Goal: Task Accomplishment & Management: Use online tool/utility

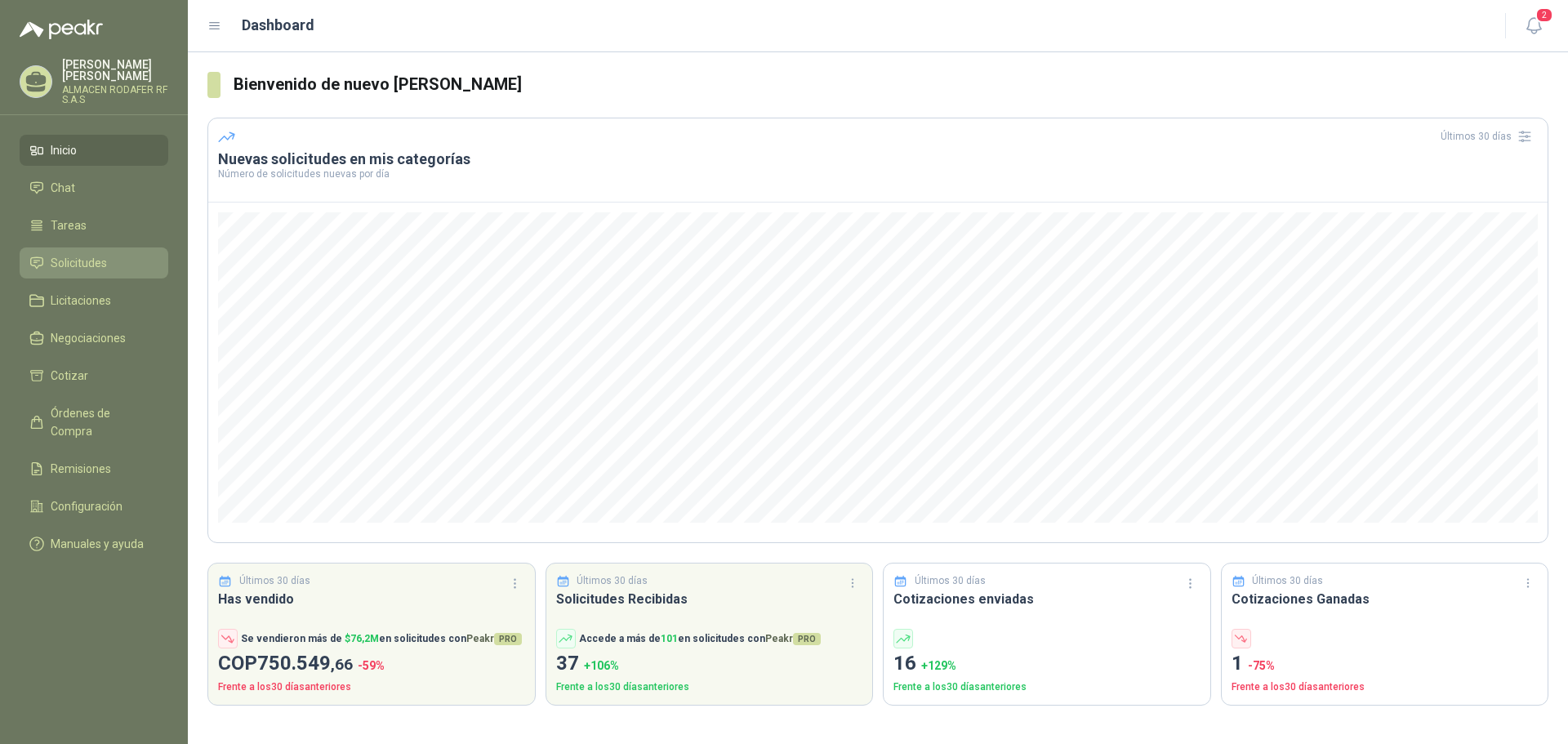
click at [93, 263] on span "Solicitudes" at bounding box center [78, 263] width 57 height 18
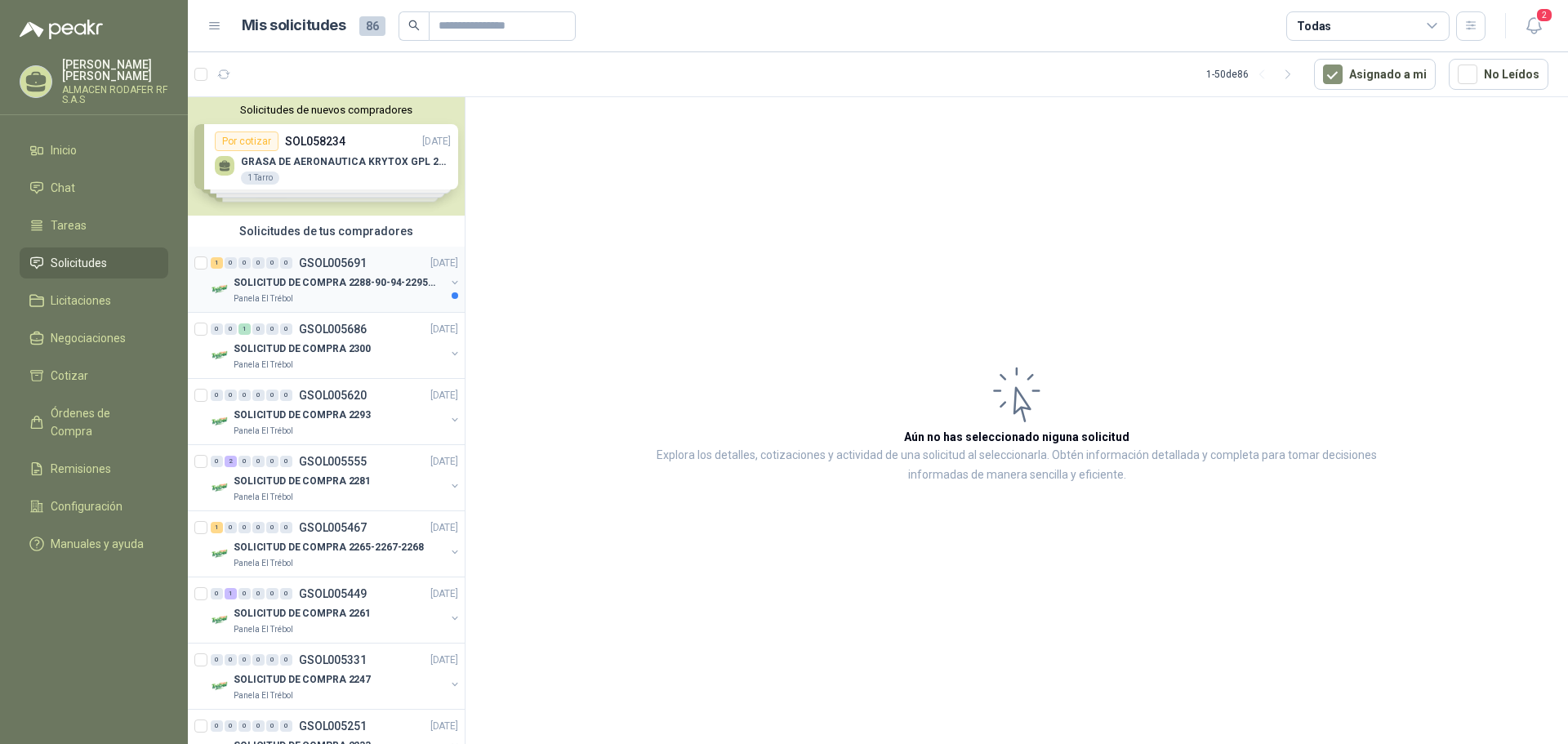
click at [352, 279] on p "SOLICITUD DE COMPRA 2288-90-94-2295-96-2301-02-04" at bounding box center [335, 283] width 204 height 16
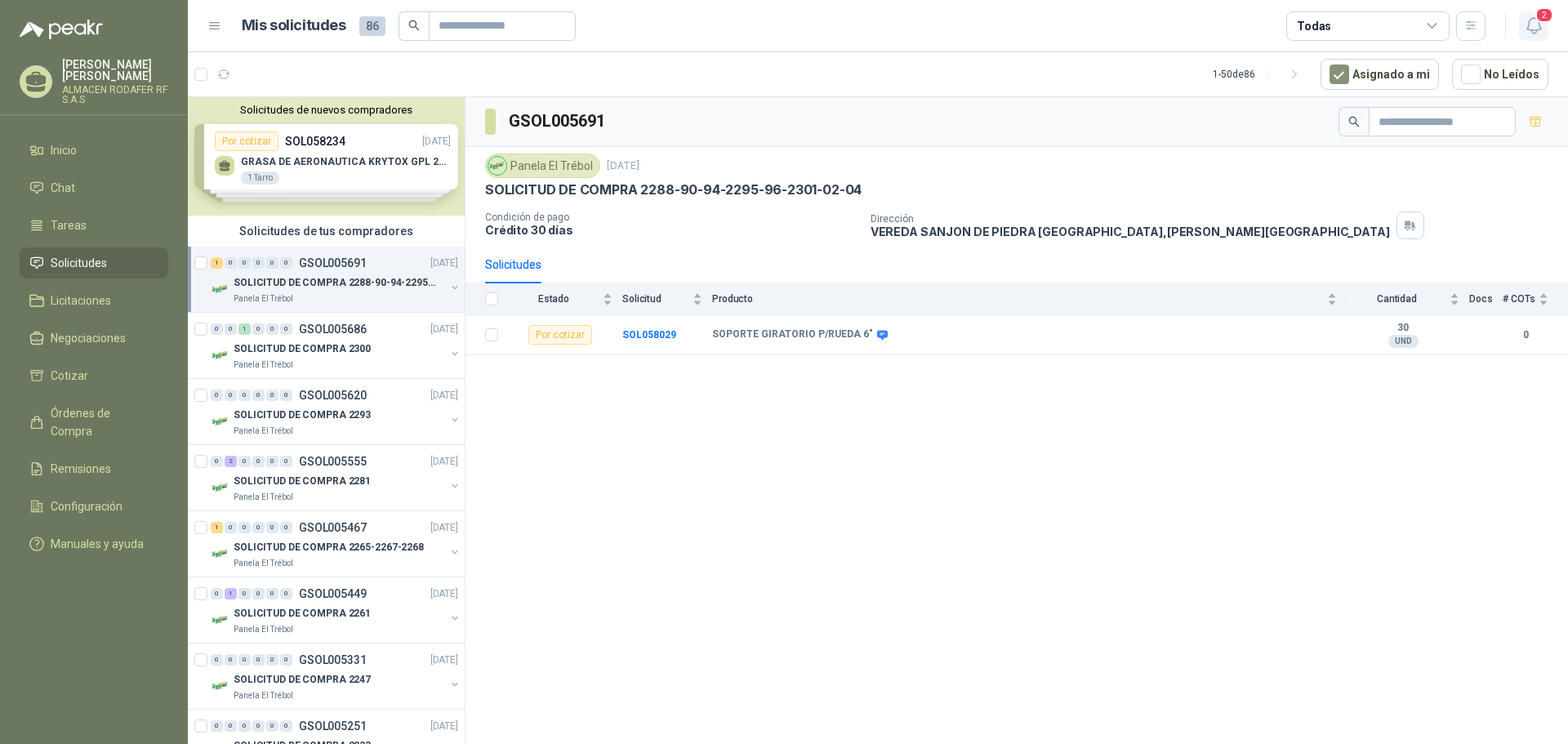
click at [1539, 21] on span "2" at bounding box center [1544, 15] width 18 height 16
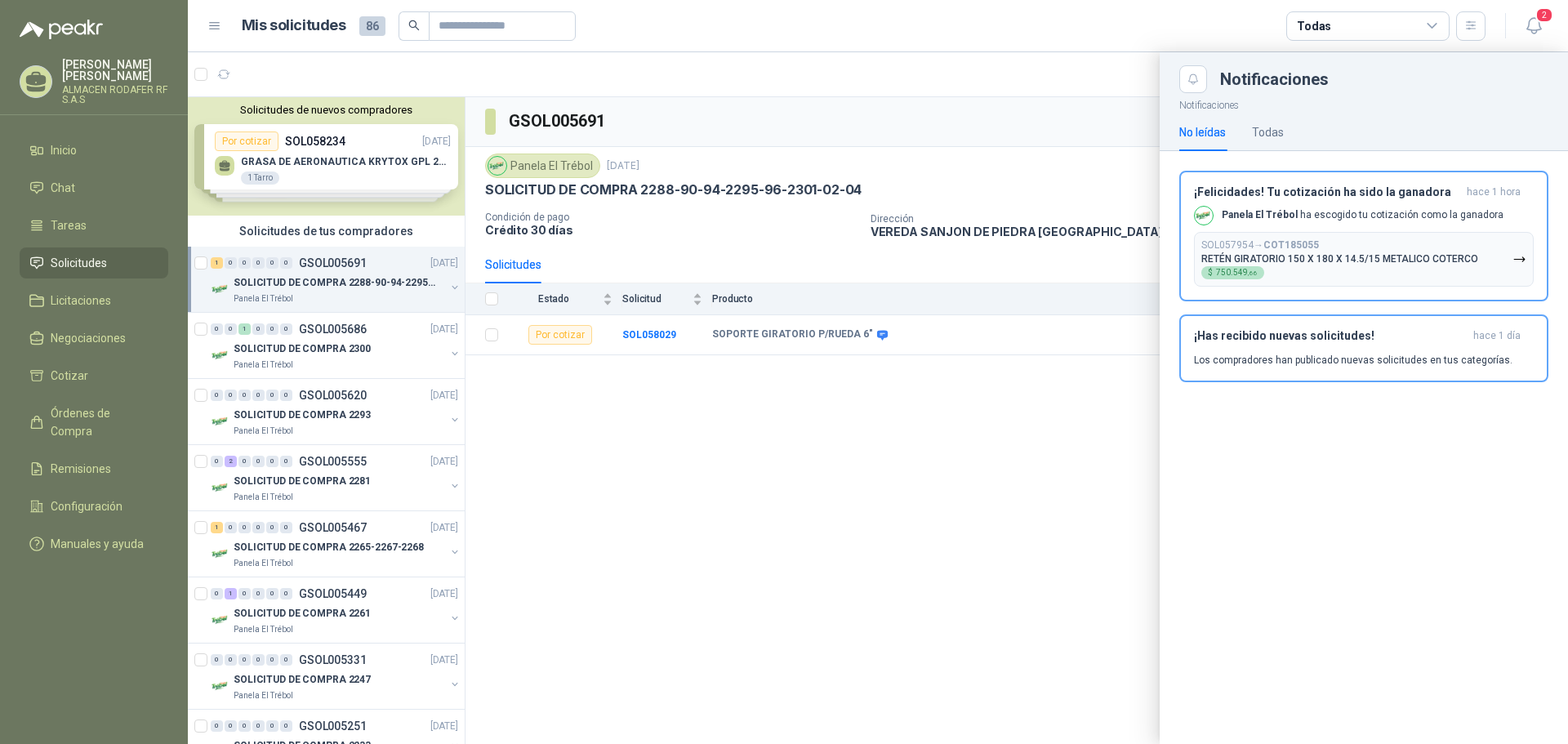
click at [1338, 253] on p "RETÉN GIRATORIO 150 X 180 X 14.5/15 METALICO COTERCO" at bounding box center [1340, 259] width 277 height 12
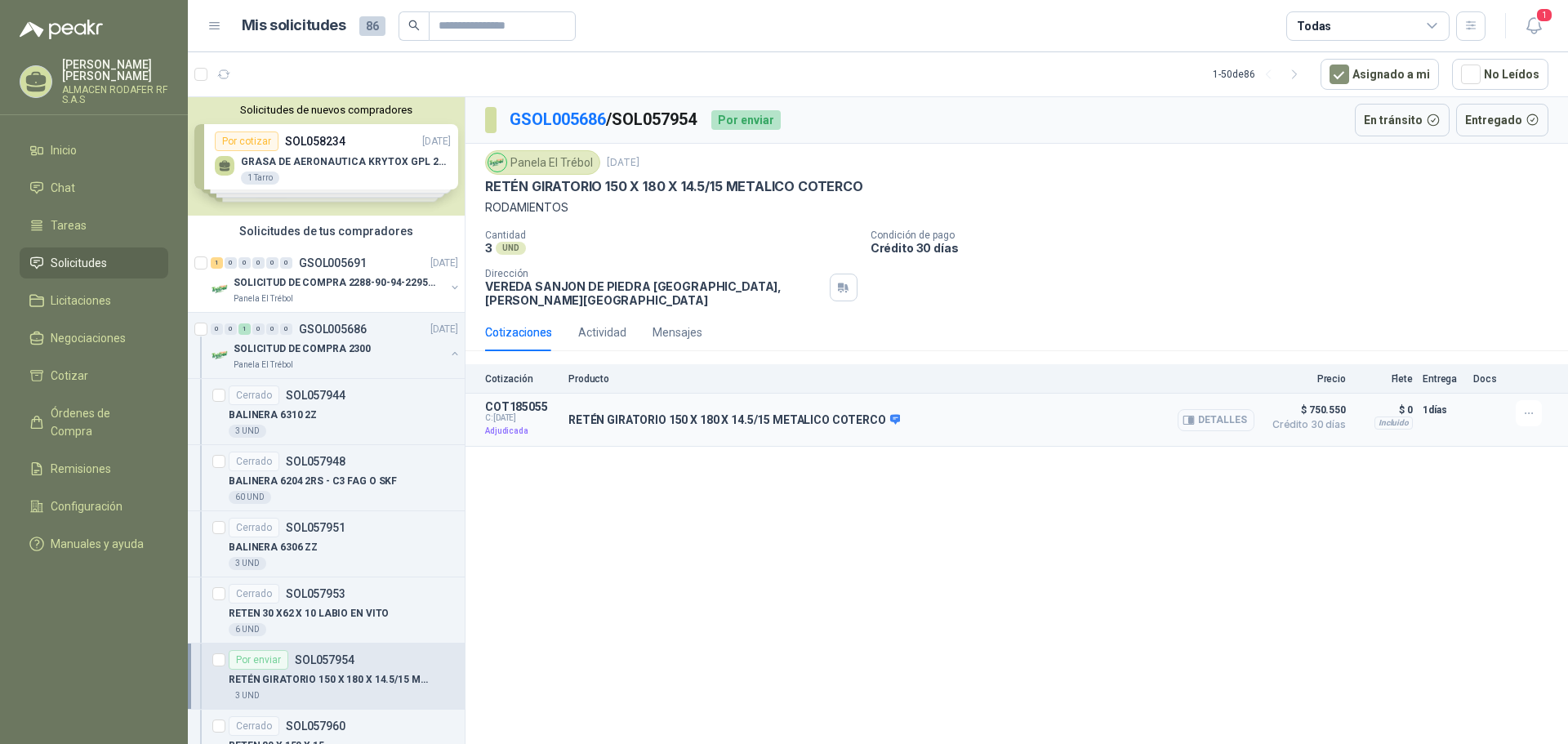
click at [1234, 411] on button "Detalles" at bounding box center [1215, 420] width 76 height 22
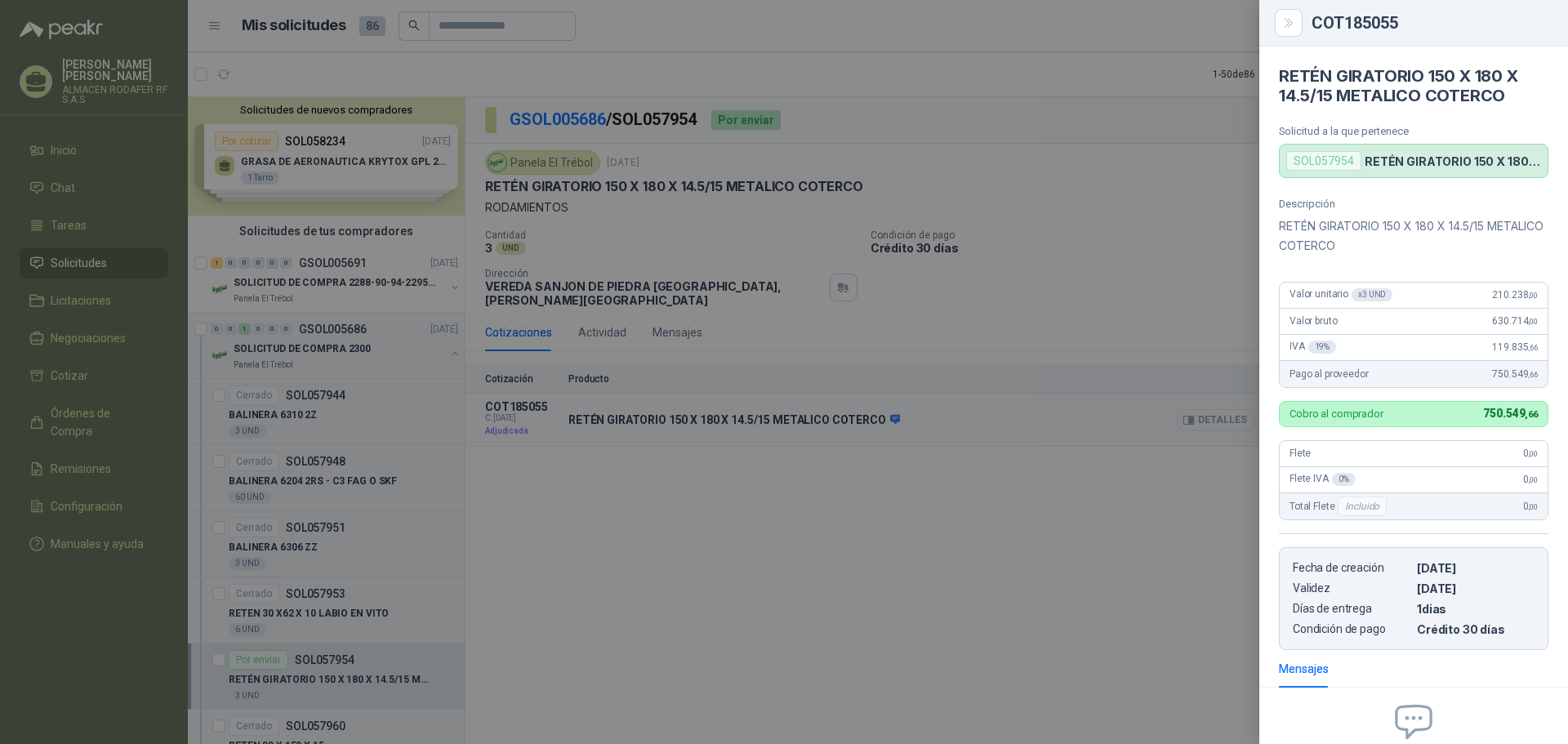
scroll to position [169, 0]
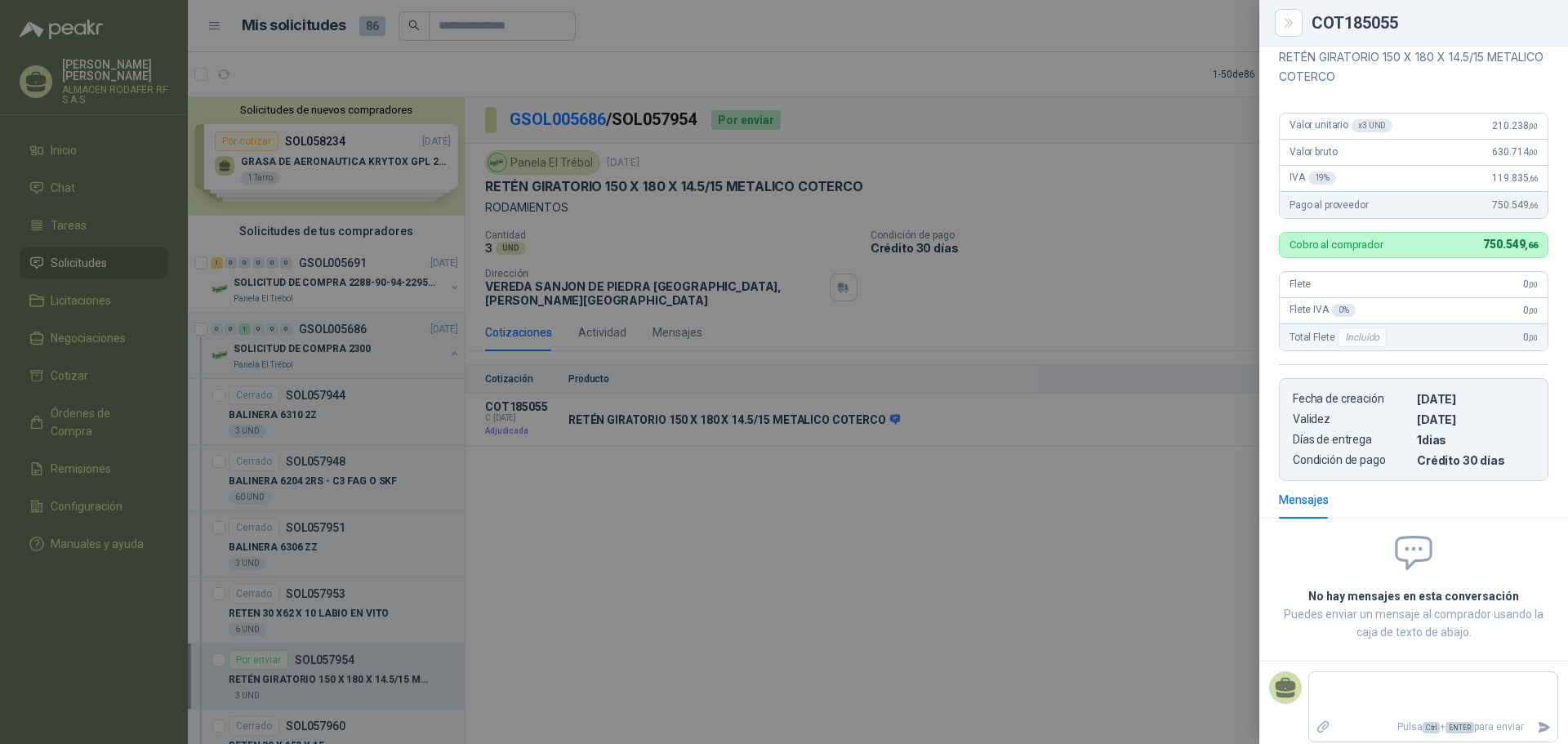
click at [1176, 522] on div at bounding box center [784, 372] width 1568 height 744
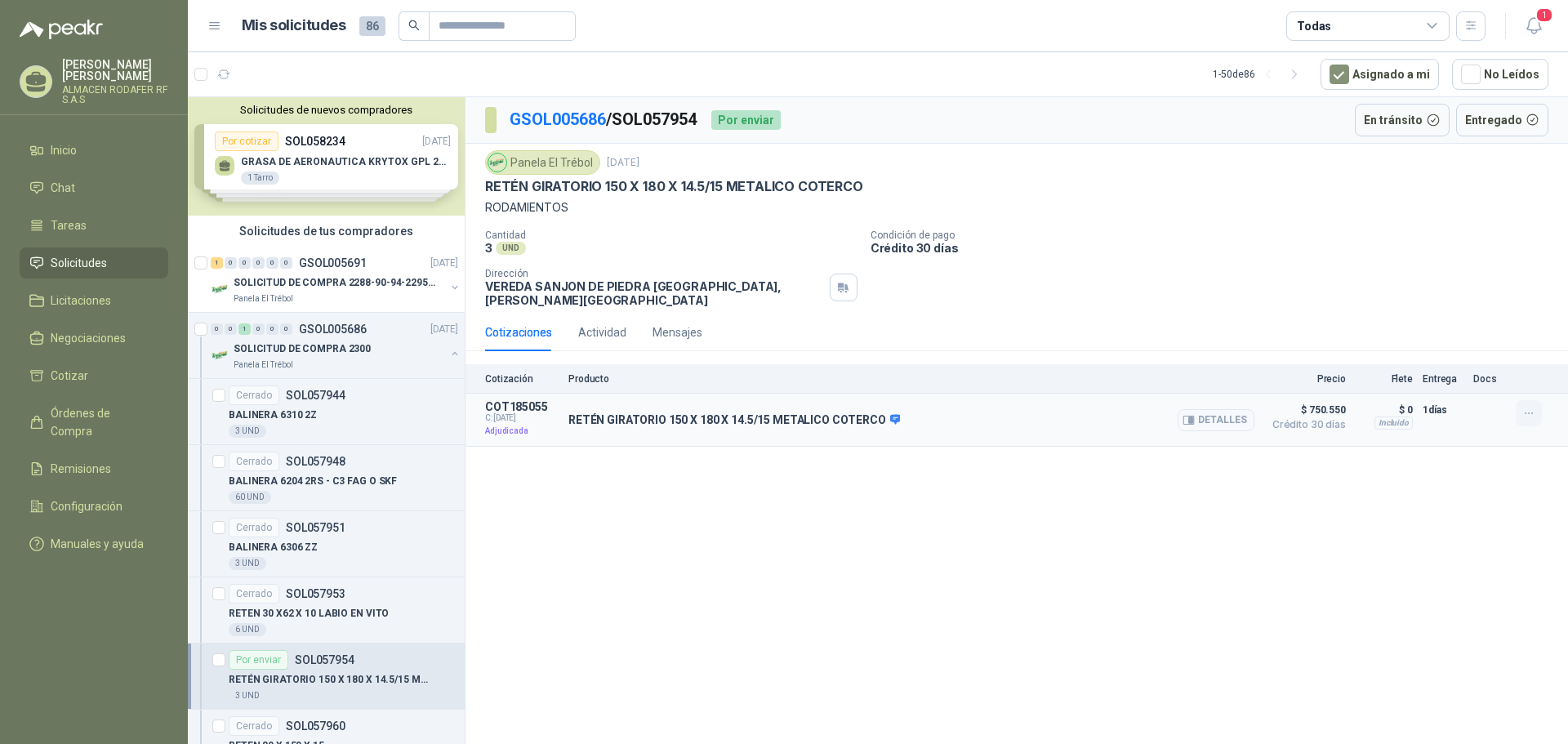
click at [1528, 413] on icon "button" at bounding box center [1527, 413] width 7 height 1
click at [1194, 558] on div "GSOL005686 / SOL057954 Por enviar En tránsito Entregado Panela El Trébol [DATE]…" at bounding box center [1017, 423] width 1102 height 653
click at [890, 413] on icon at bounding box center [896, 419] width 12 height 12
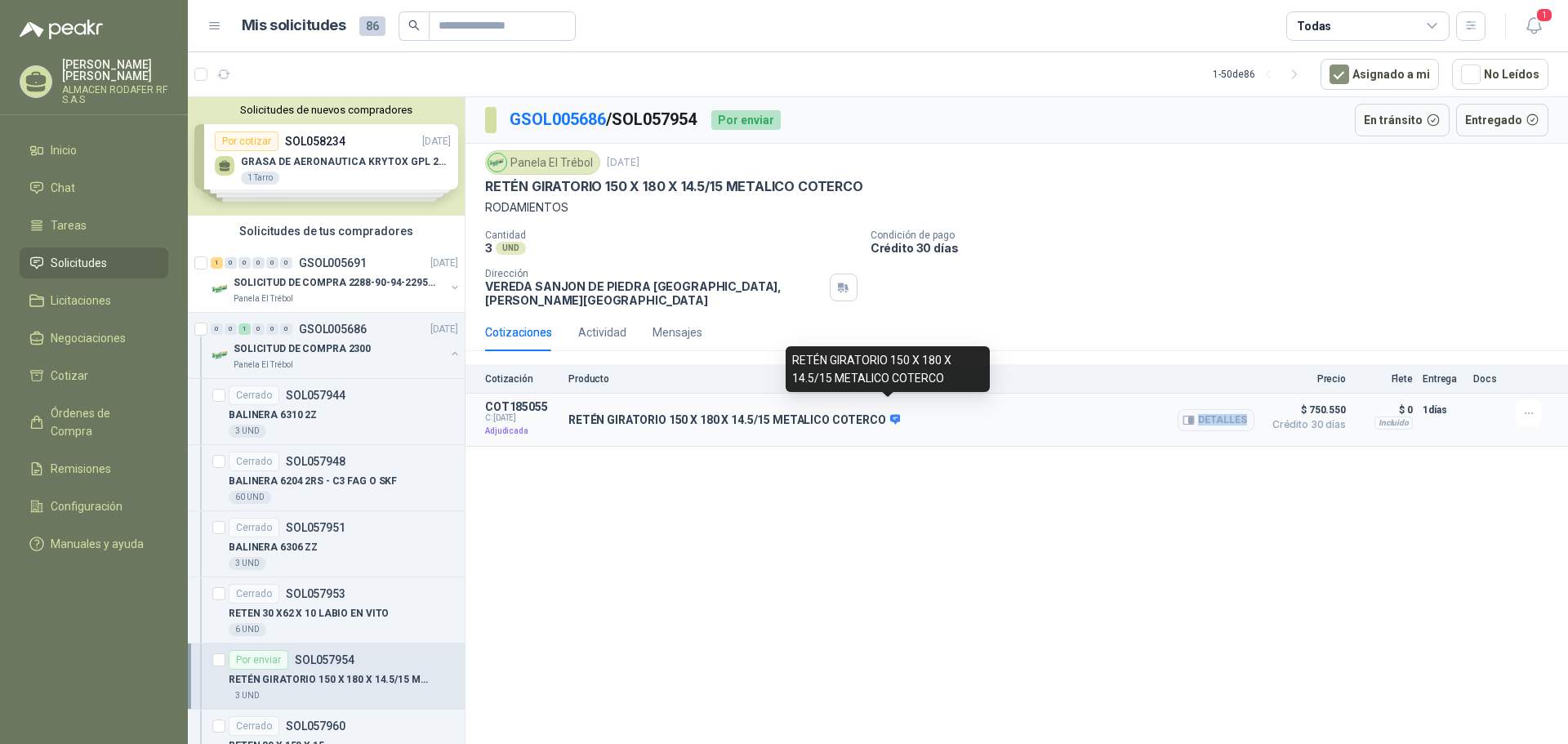
click at [890, 413] on icon at bounding box center [896, 419] width 12 height 12
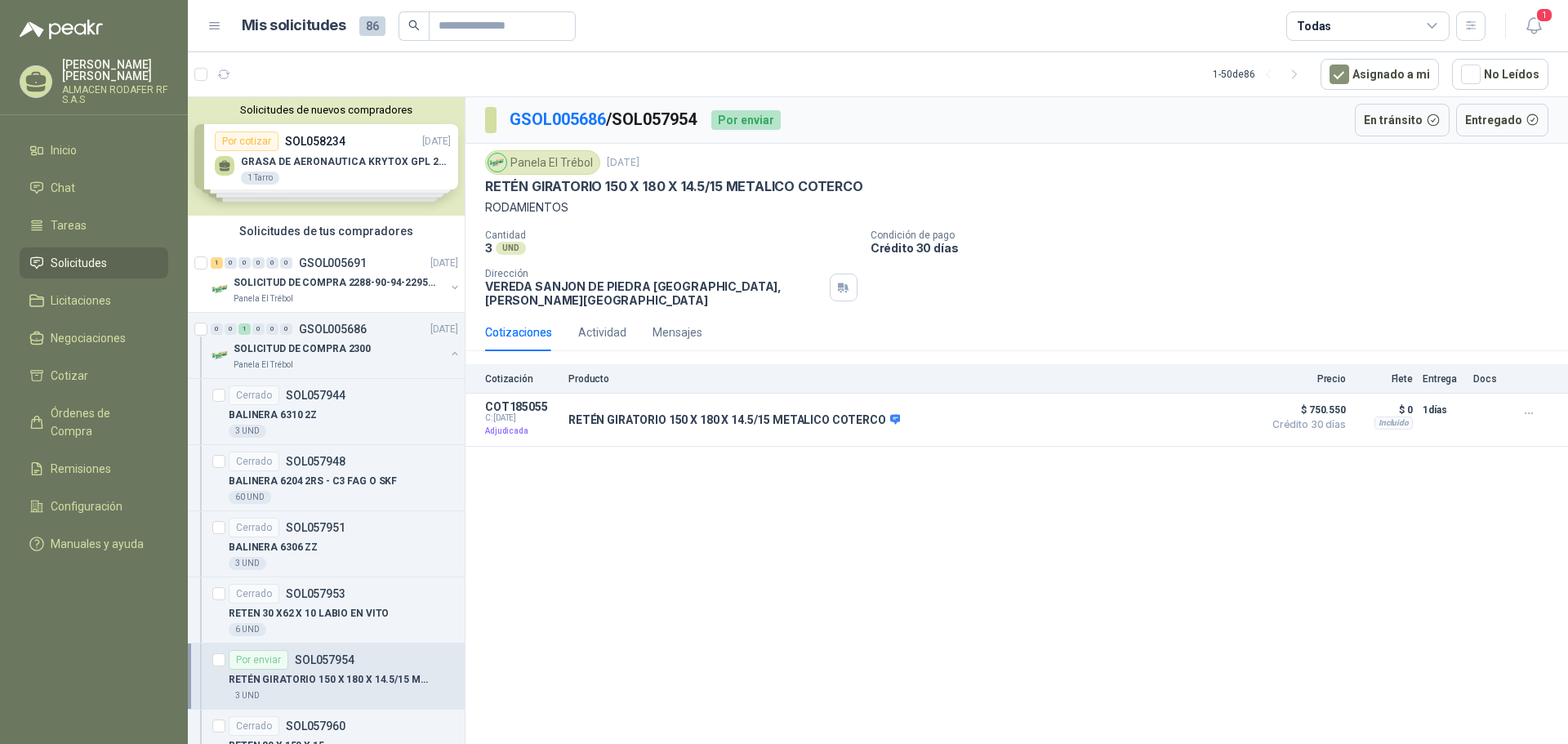
click at [1077, 504] on div "GSOL005686 / SOL057954 Por enviar En tránsito Entregado Panela El Trébol [DATE]…" at bounding box center [1017, 423] width 1102 height 653
click at [582, 117] on link "GSOL005686" at bounding box center [557, 119] width 96 height 20
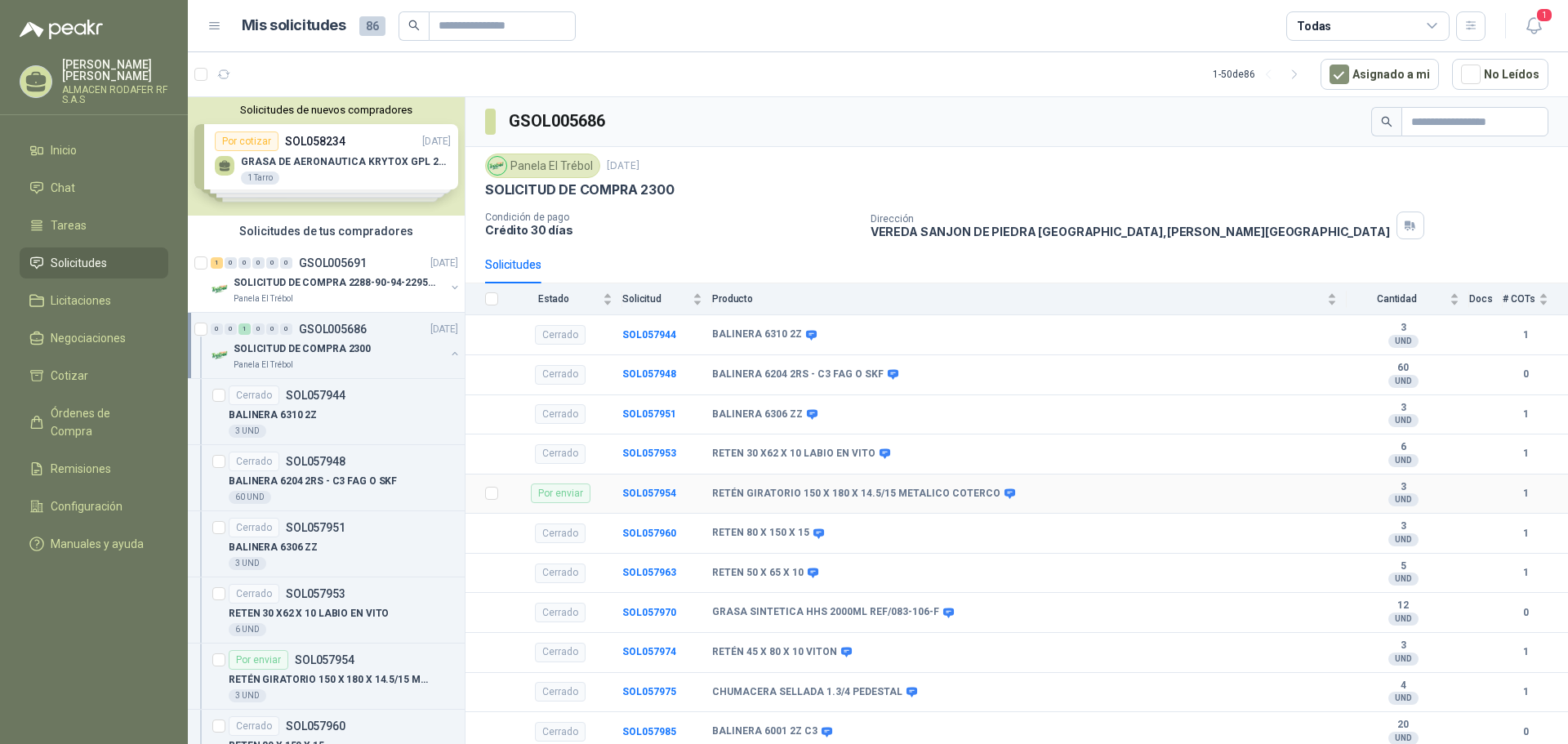
scroll to position [2, 0]
click at [1530, 25] on icon "button" at bounding box center [1533, 26] width 21 height 21
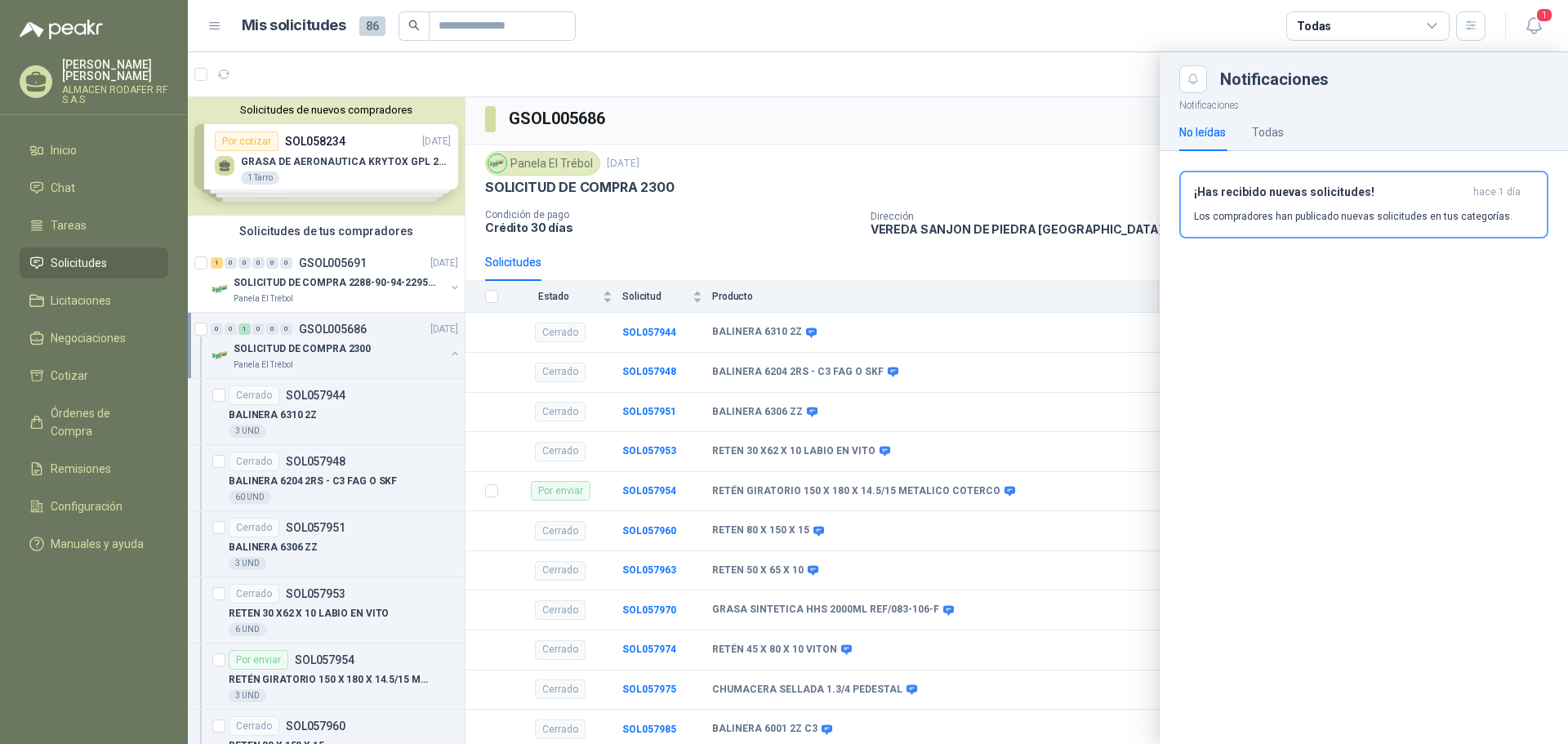
click at [754, 183] on div at bounding box center [878, 398] width 1380 height 692
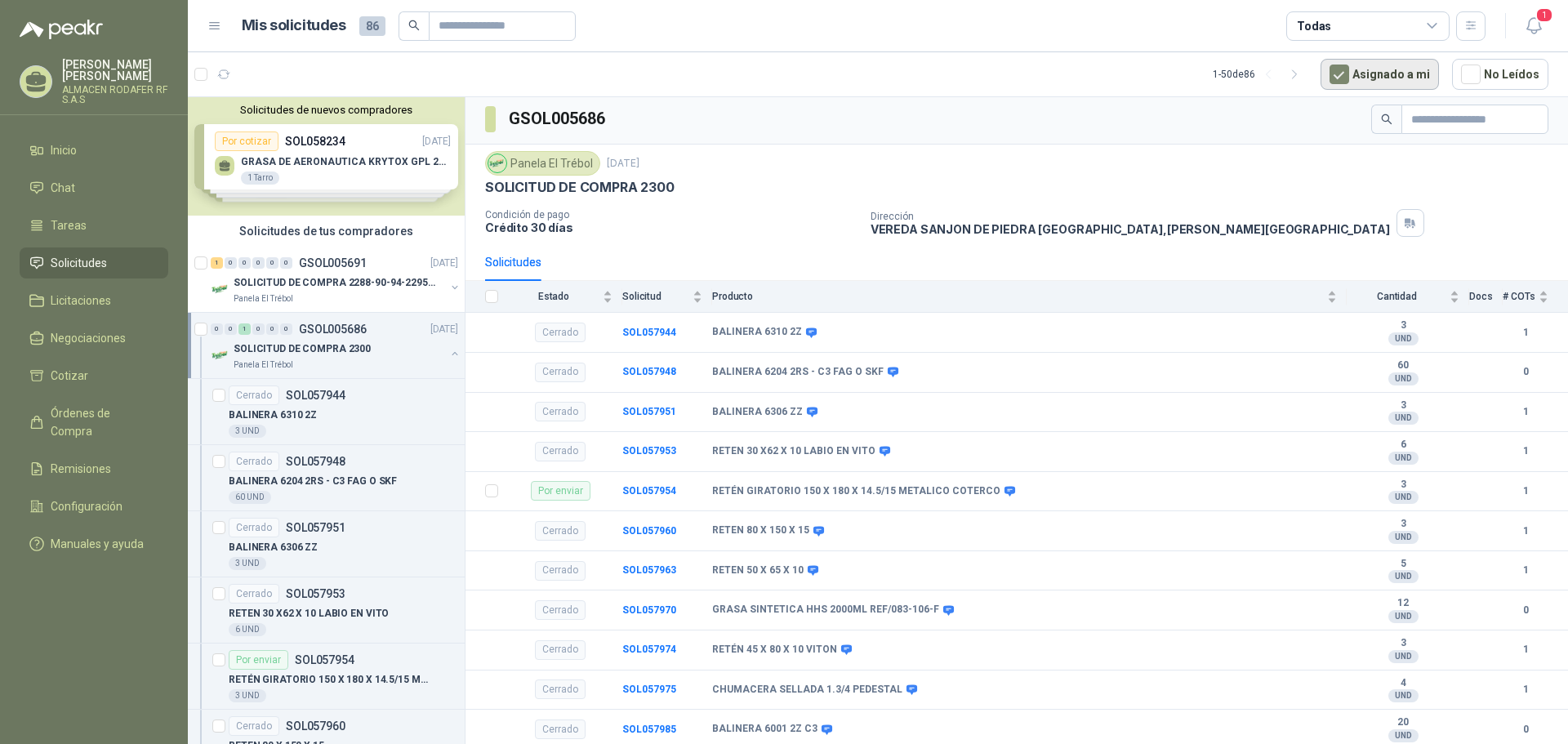
click at [1377, 72] on button "Asignado a mi" at bounding box center [1379, 74] width 118 height 31
click at [1408, 75] on button "Asignado a mi" at bounding box center [1379, 74] width 118 height 31
click at [641, 490] on b "SOL057954" at bounding box center [649, 491] width 54 height 12
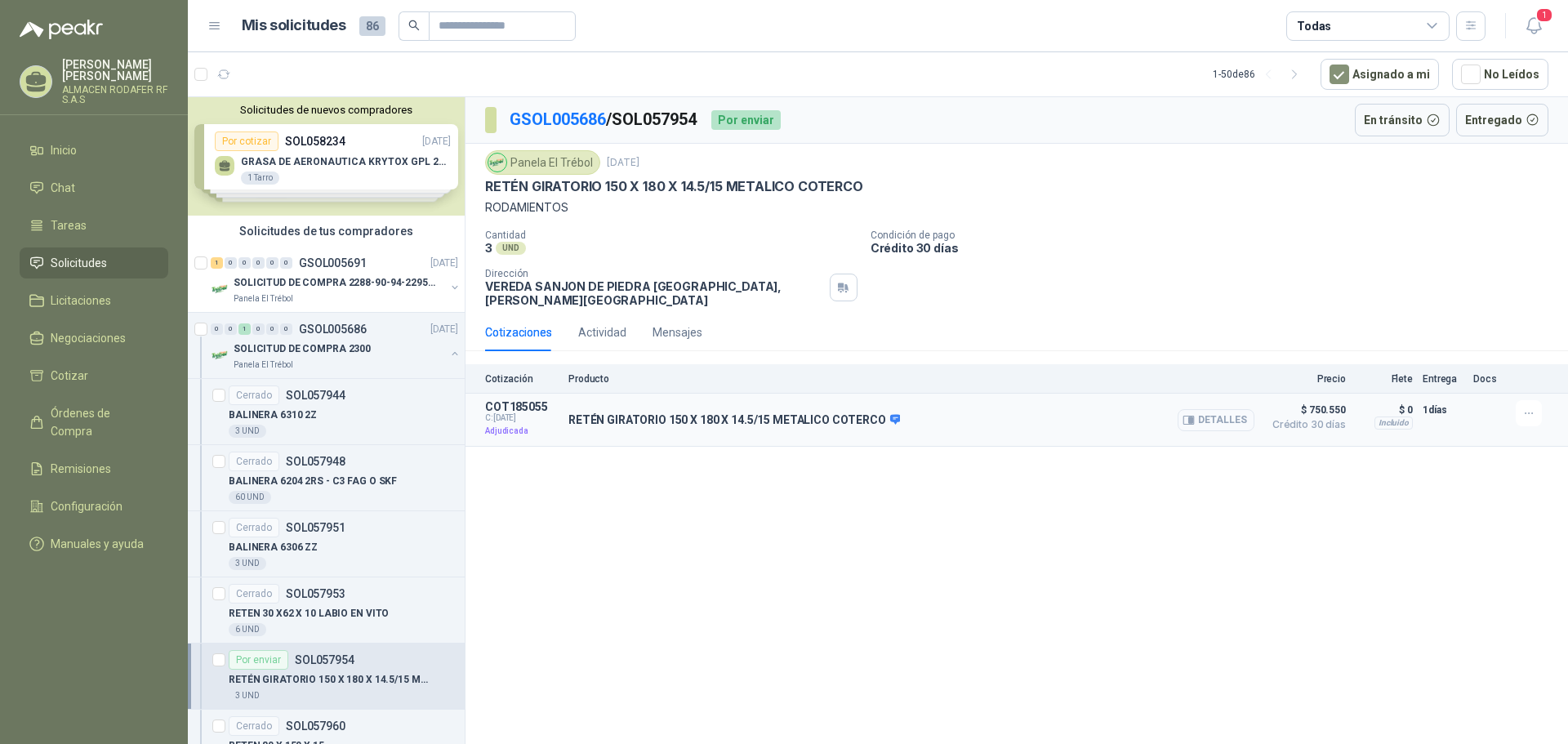
click at [1220, 410] on button "Detalles" at bounding box center [1215, 420] width 76 height 22
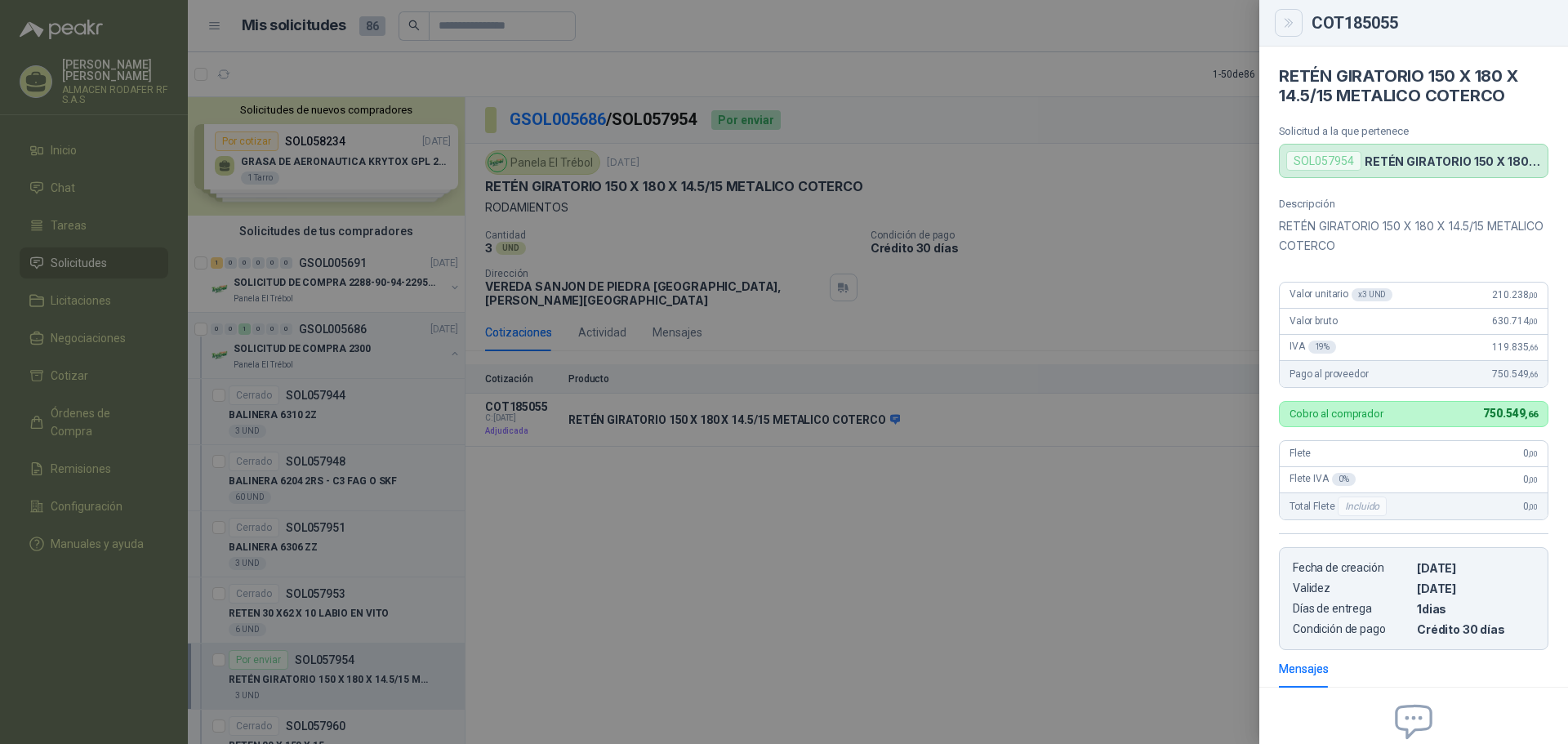
click at [1282, 24] on icon "Close" at bounding box center [1289, 23] width 14 height 14
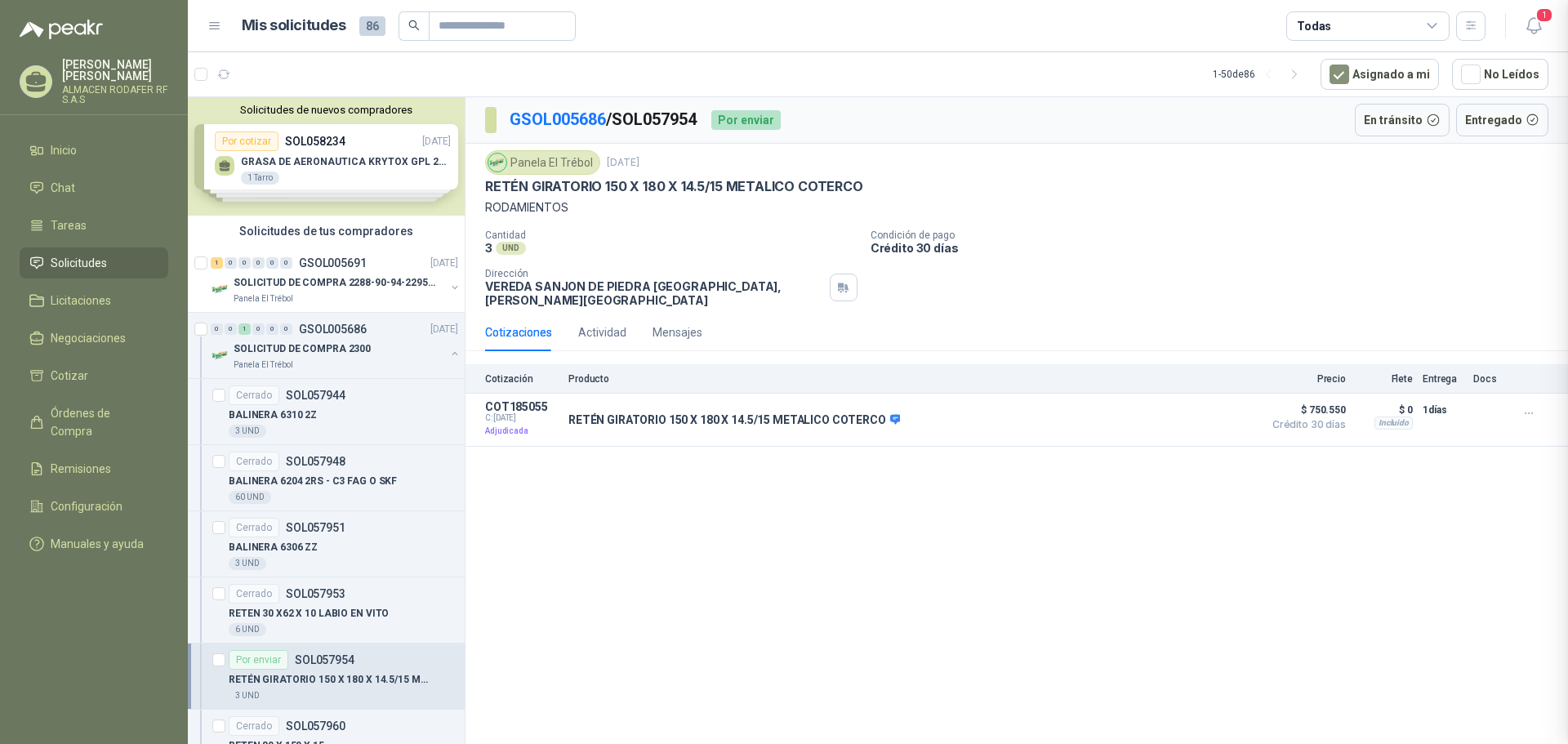
scroll to position [177, 0]
click at [334, 279] on p "SOLICITUD DE COMPRA 2288-90-94-2295-96-2301-02-04" at bounding box center [335, 283] width 204 height 16
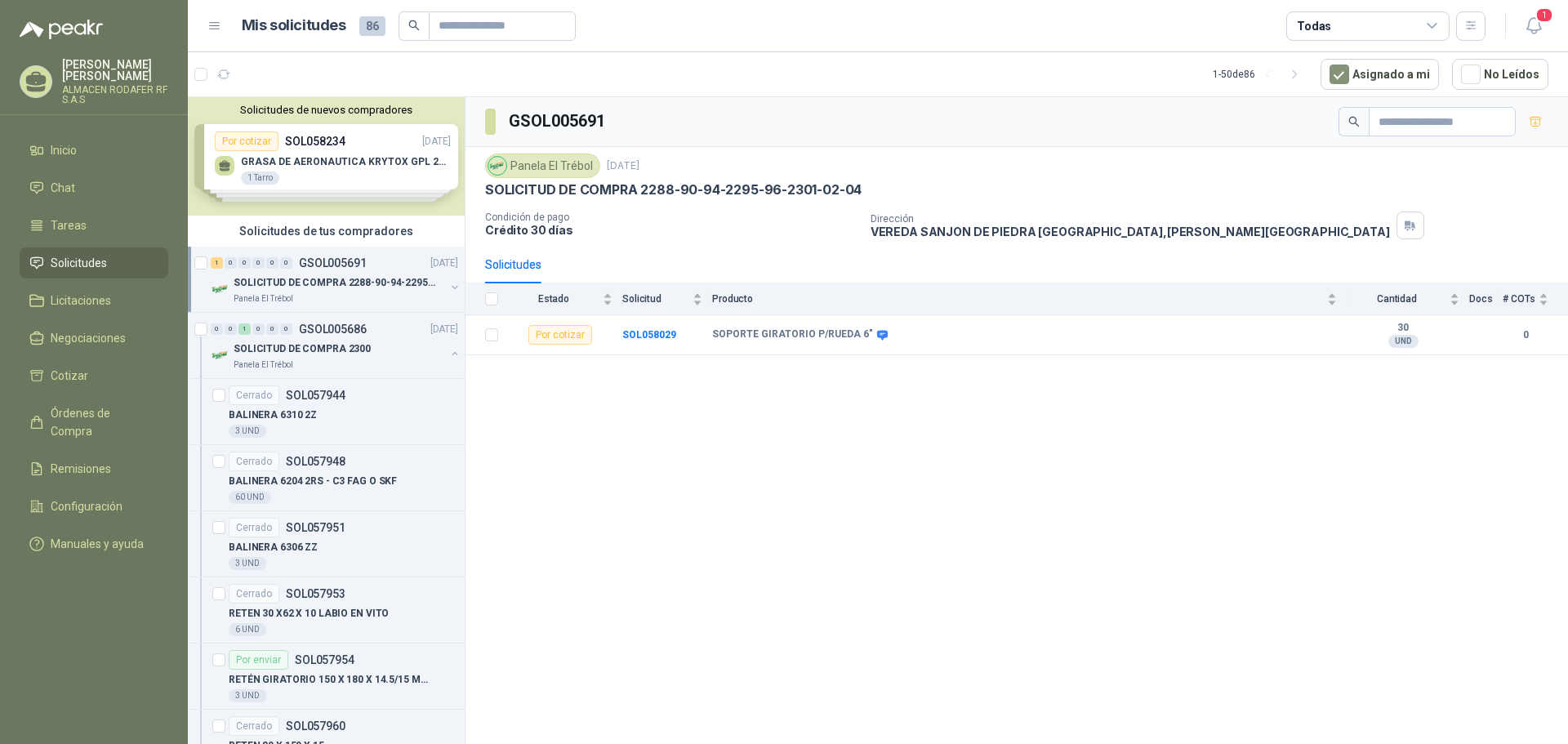
click at [1355, 410] on div "GSOL005691 Panela El Trébol [DATE] SOLICITUD DE COMPRA 2288-90-94-2295-96-2301-…" at bounding box center [1017, 423] width 1102 height 653
click at [660, 334] on b "SOL058029" at bounding box center [649, 335] width 54 height 12
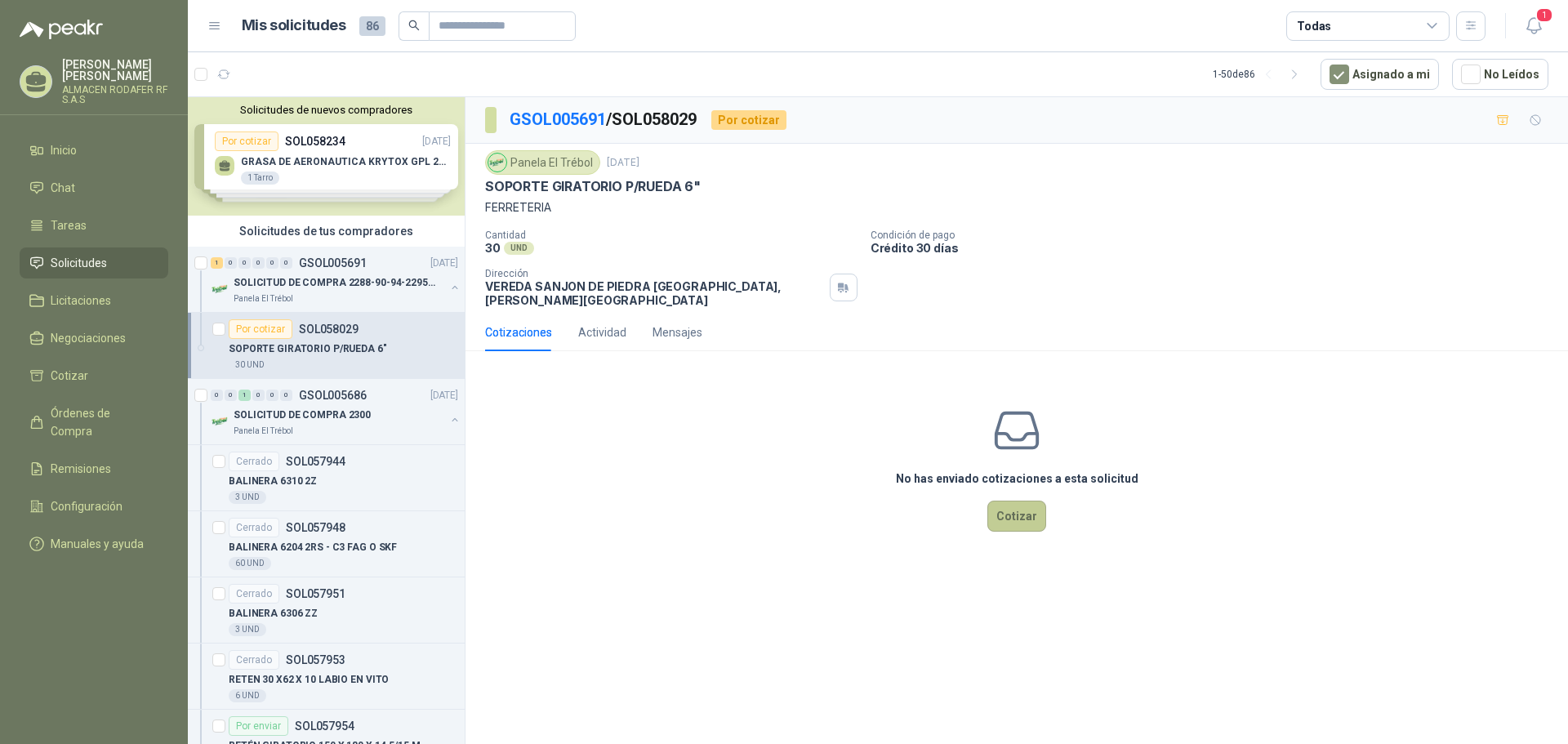
click at [1020, 504] on button "Cotizar" at bounding box center [1016, 516] width 59 height 31
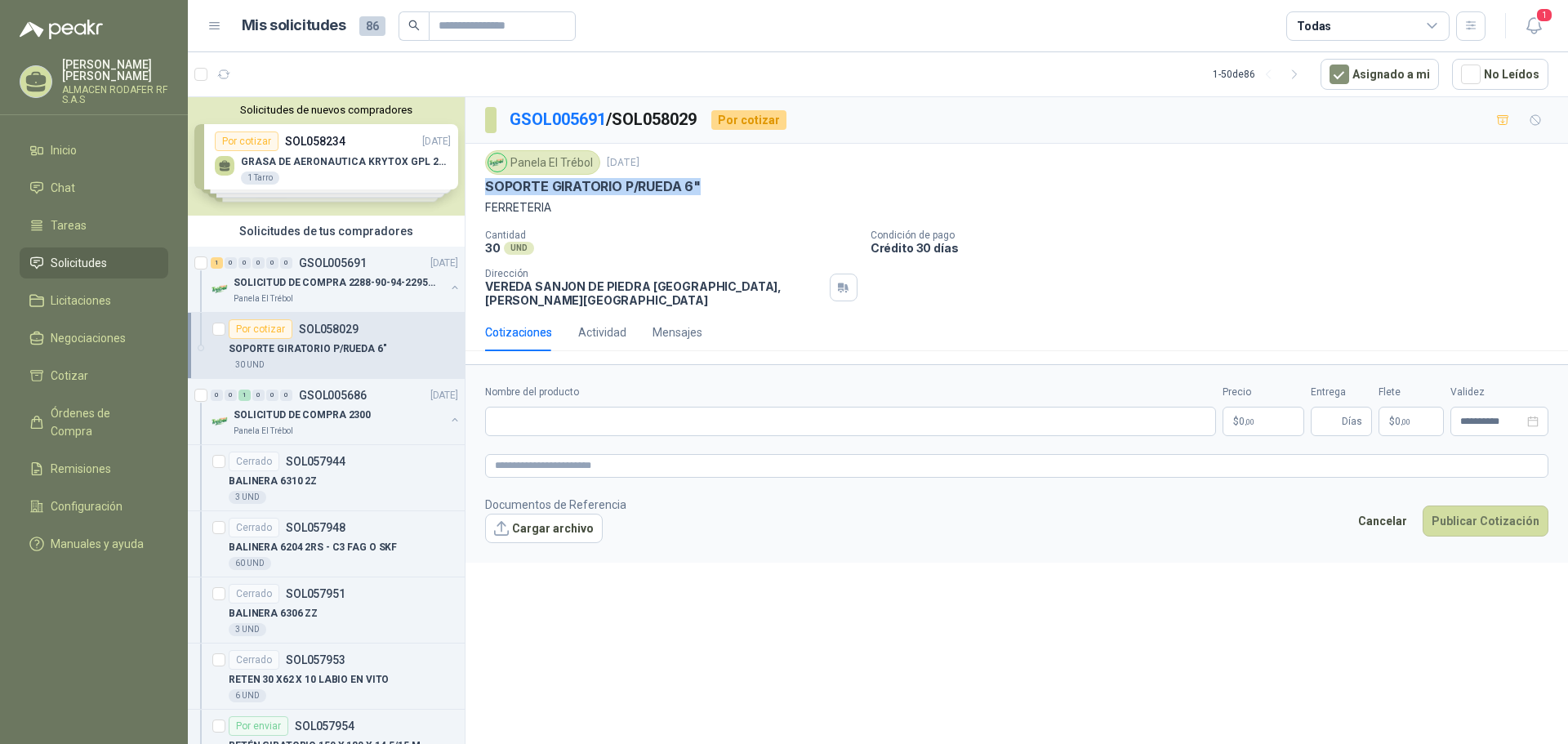
drag, startPoint x: 699, startPoint y: 182, endPoint x: 481, endPoint y: 184, distance: 218.0
click at [481, 186] on div "Panela El Trébol [DATE] SOPORTE GIRATORIO P/RUEDA 6" FERRETERIA Cantidad 30 UND…" at bounding box center [1017, 228] width 1102 height 170
copy p "SOPORTE GIRATORIO P/RUEDA 6""
click at [499, 407] on input "Nombre del producto" at bounding box center [850, 422] width 731 height 30
paste input "**********"
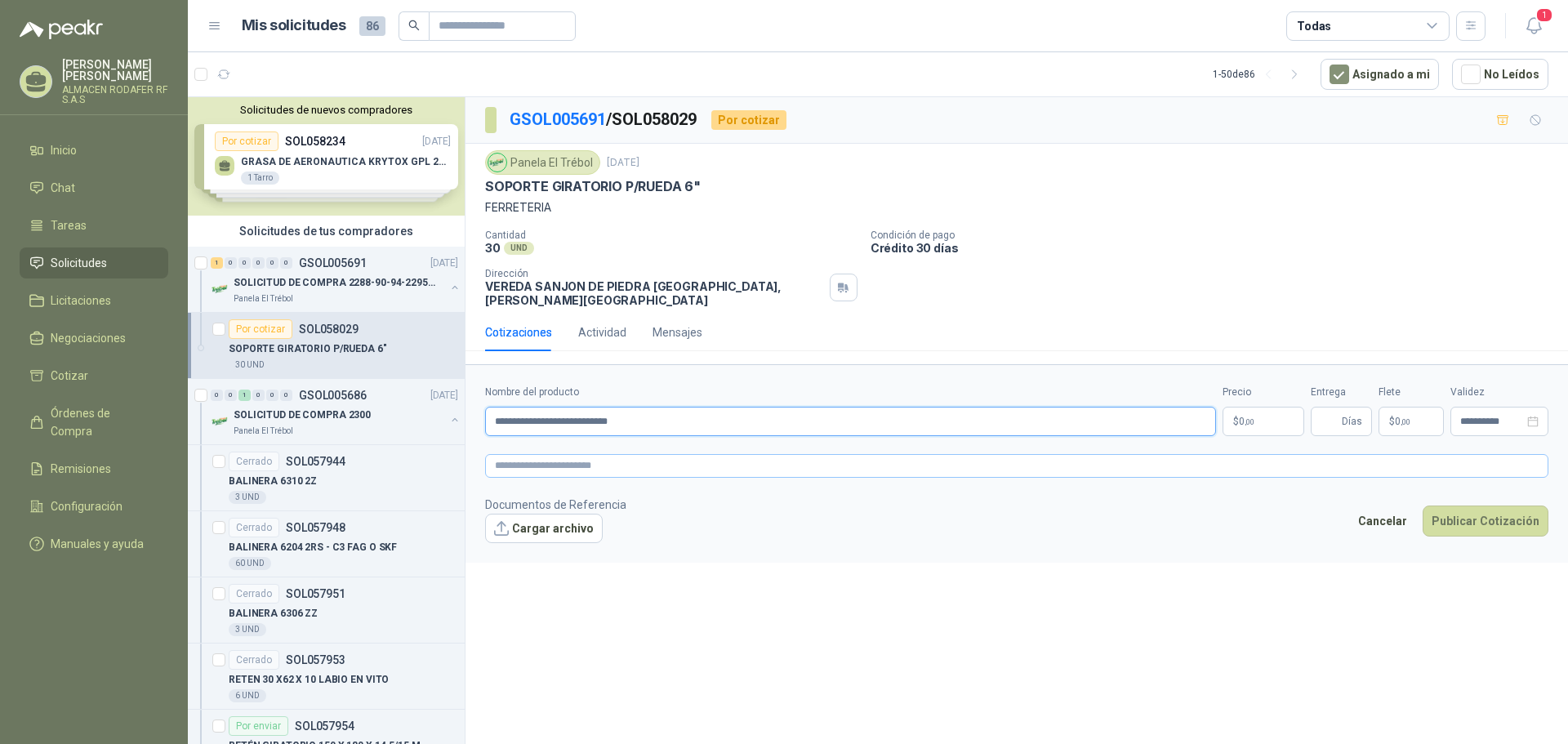
type input "**********"
click at [499, 454] on textarea at bounding box center [1016, 466] width 1064 height 24
paste textarea "**********"
type textarea "**********"
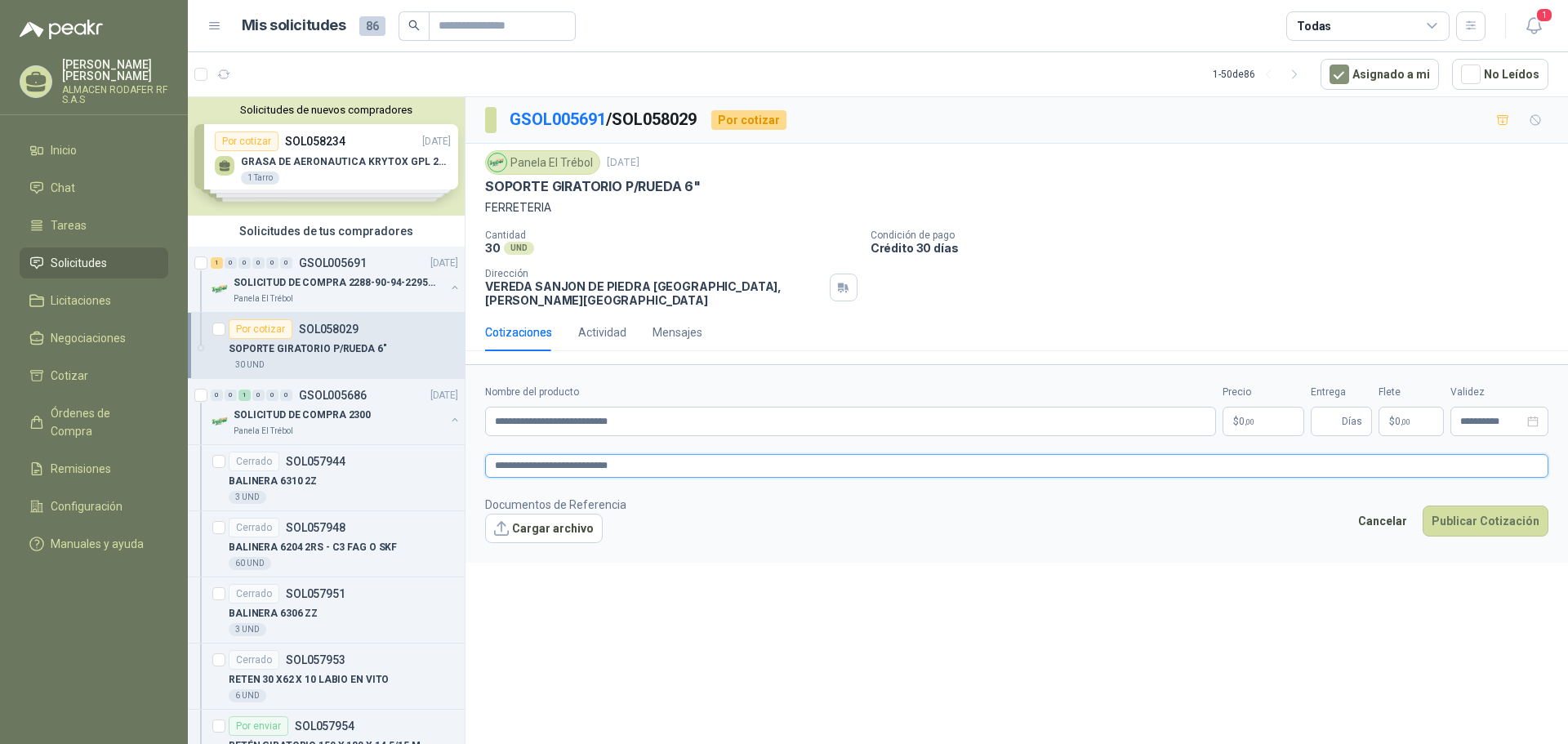
type textarea "**********"
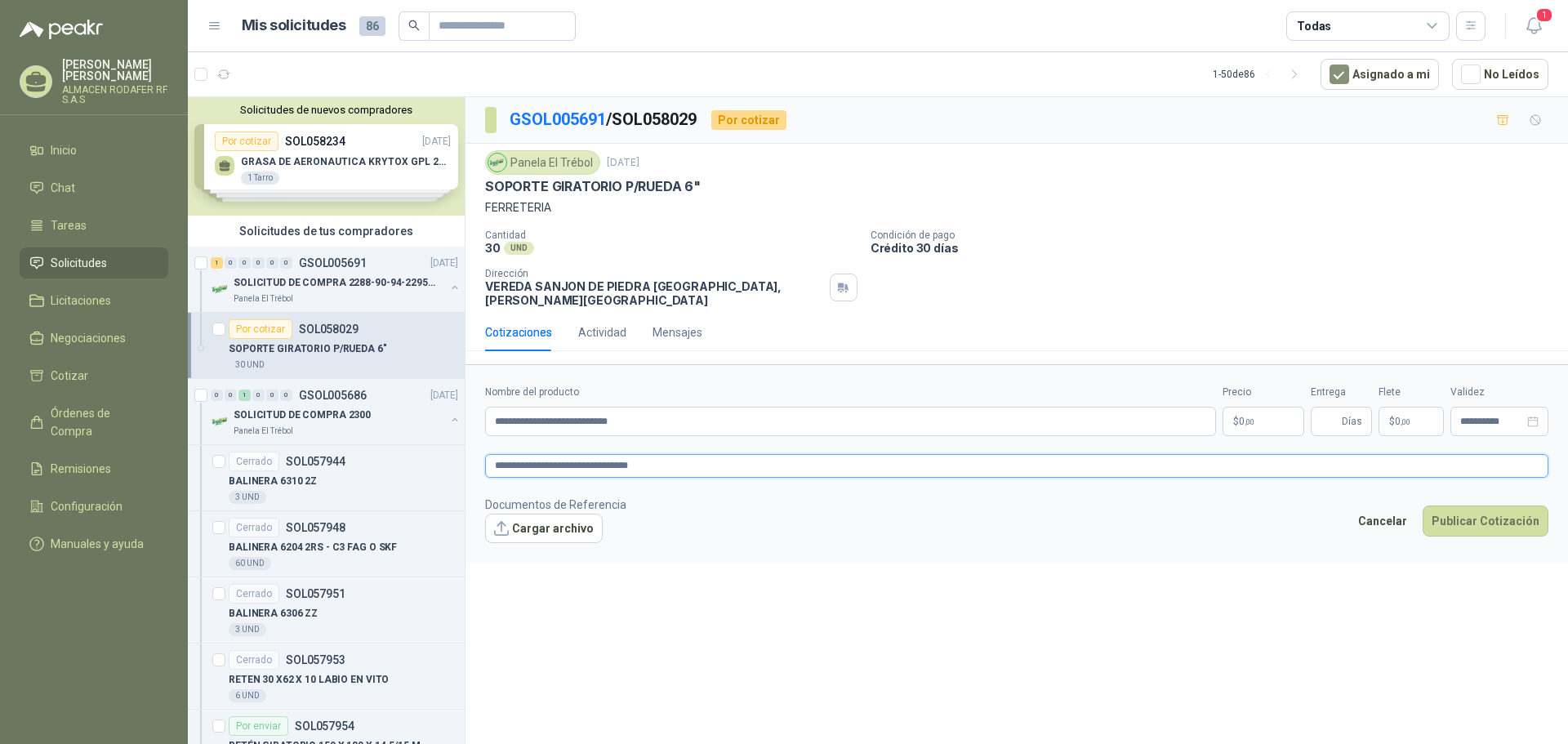
type textarea "**********"
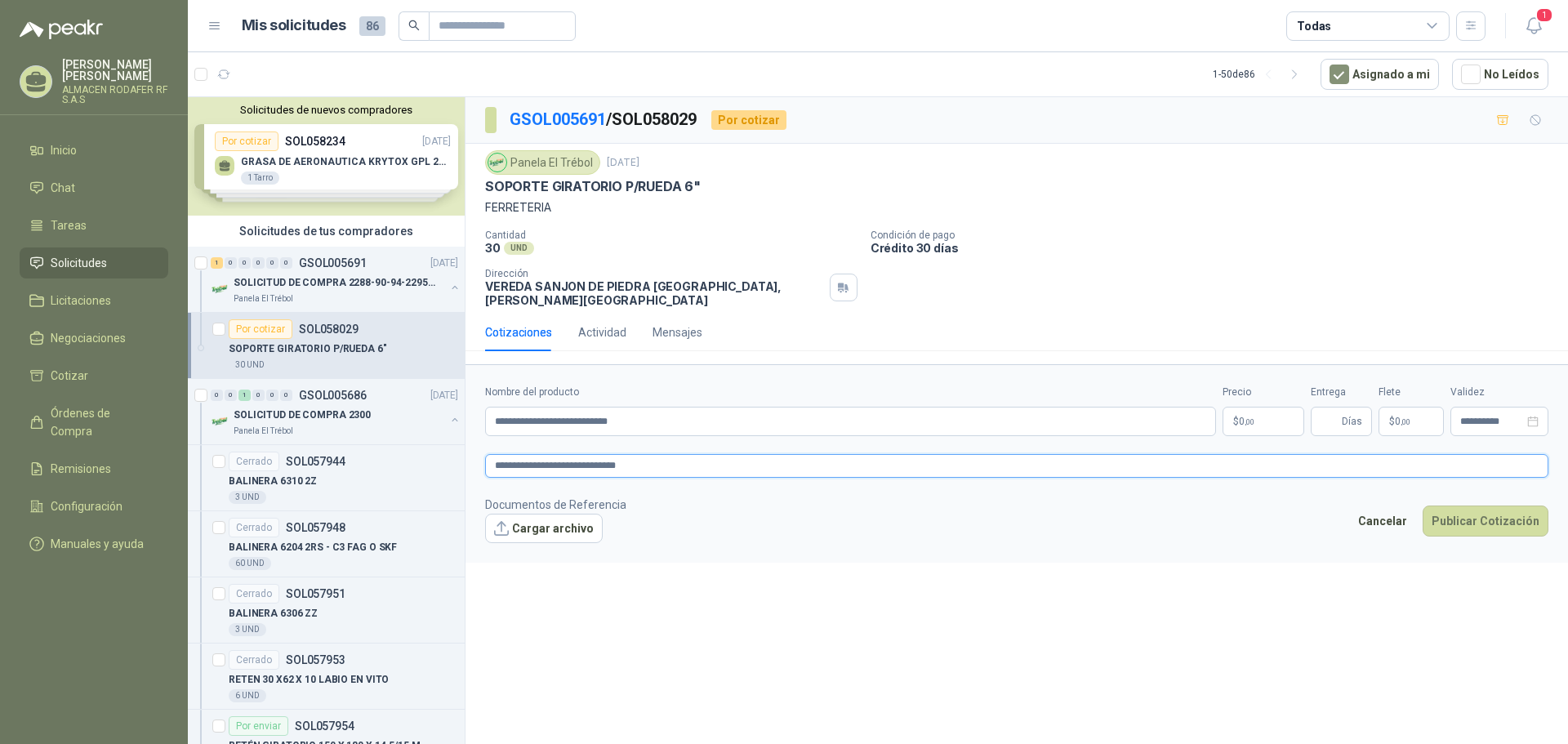
type textarea "**********"
click at [708, 407] on input "**********" at bounding box center [850, 422] width 731 height 30
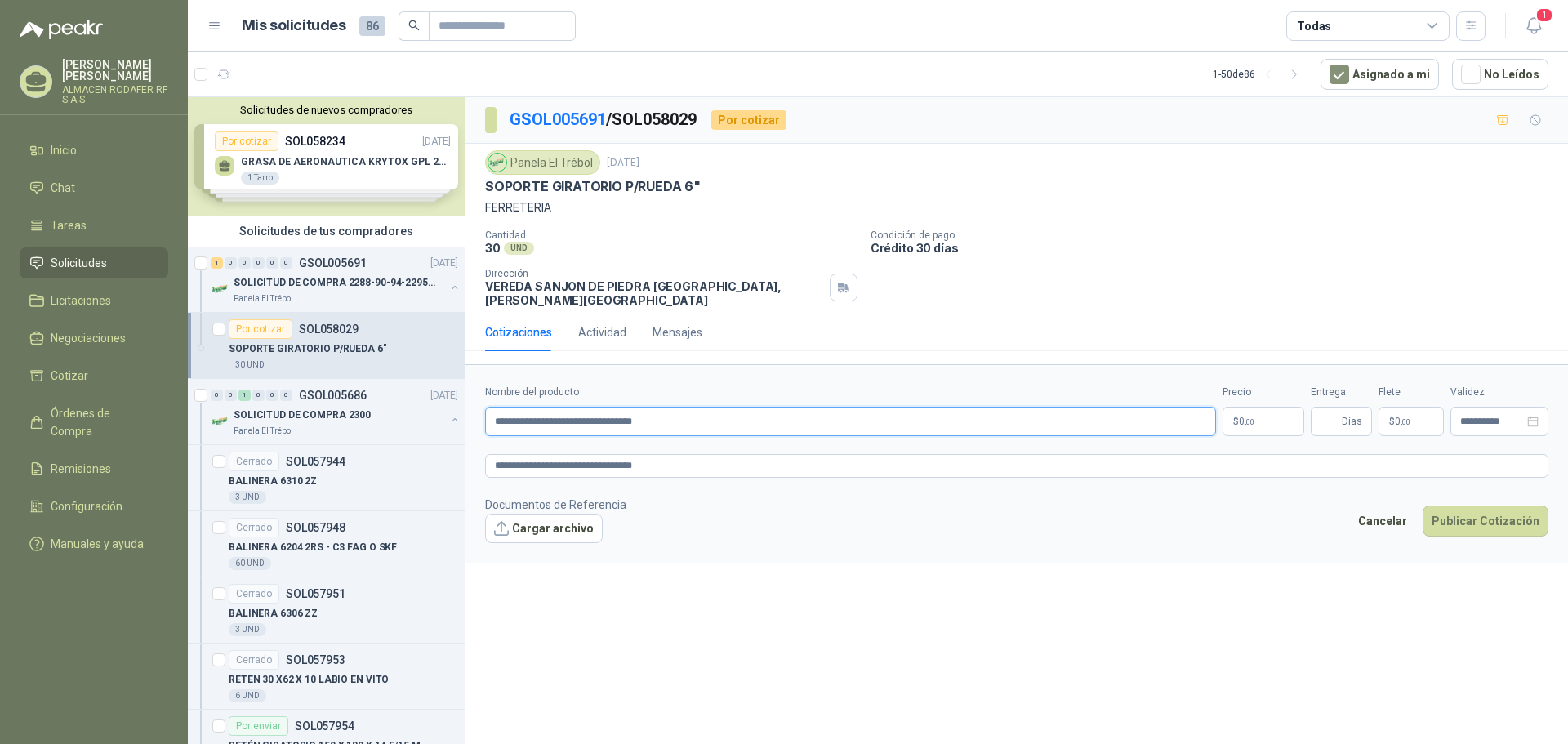
type input "**********"
click at [1271, 411] on p "$ 0 ,00" at bounding box center [1263, 422] width 81 height 30
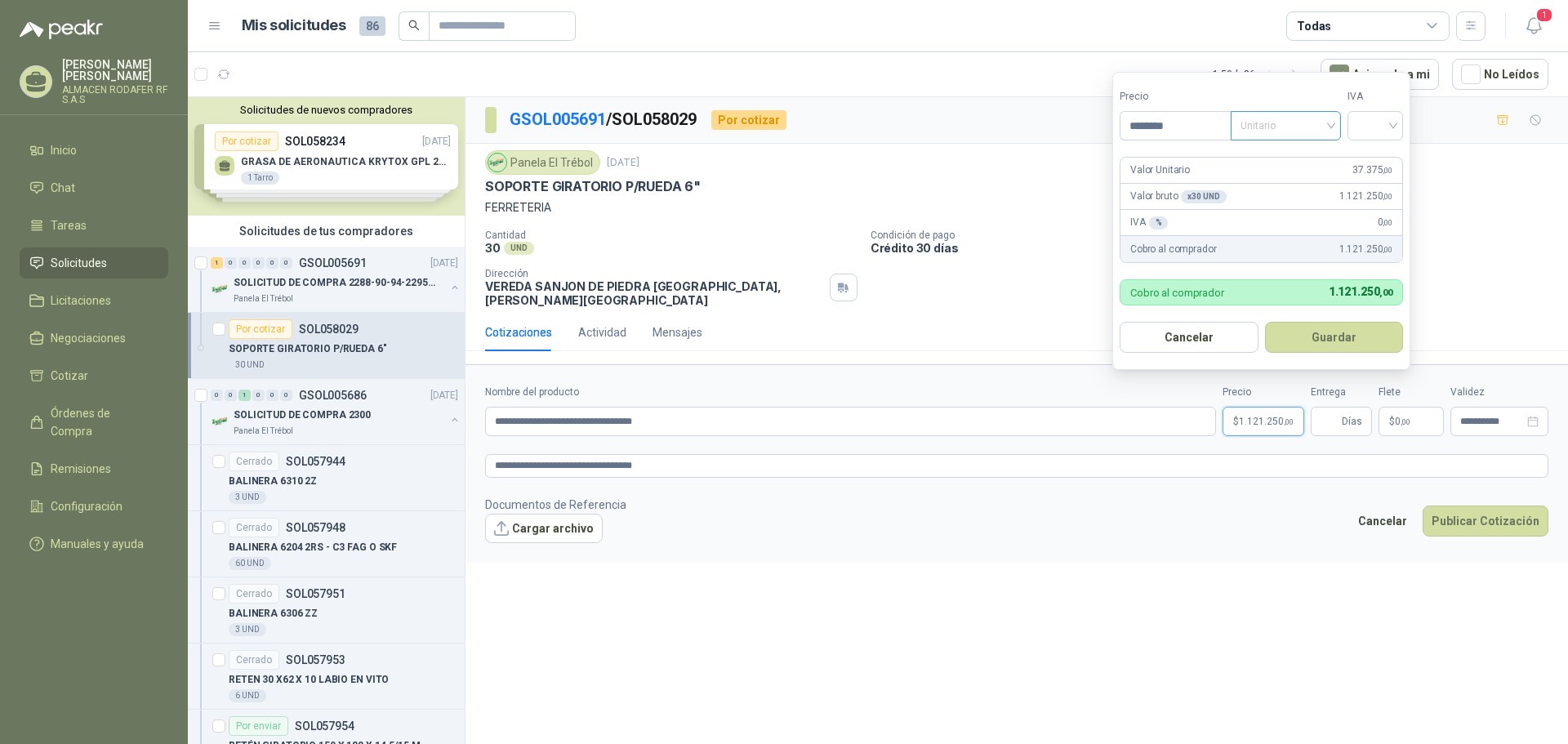
click at [1331, 124] on span "Unitario" at bounding box center [1285, 125] width 90 height 25
type input "********"
click at [1313, 159] on div "Unitario" at bounding box center [1289, 159] width 84 height 18
click at [1401, 121] on div at bounding box center [1375, 126] width 56 height 30
click at [1372, 153] on div "19%" at bounding box center [1378, 159] width 30 height 18
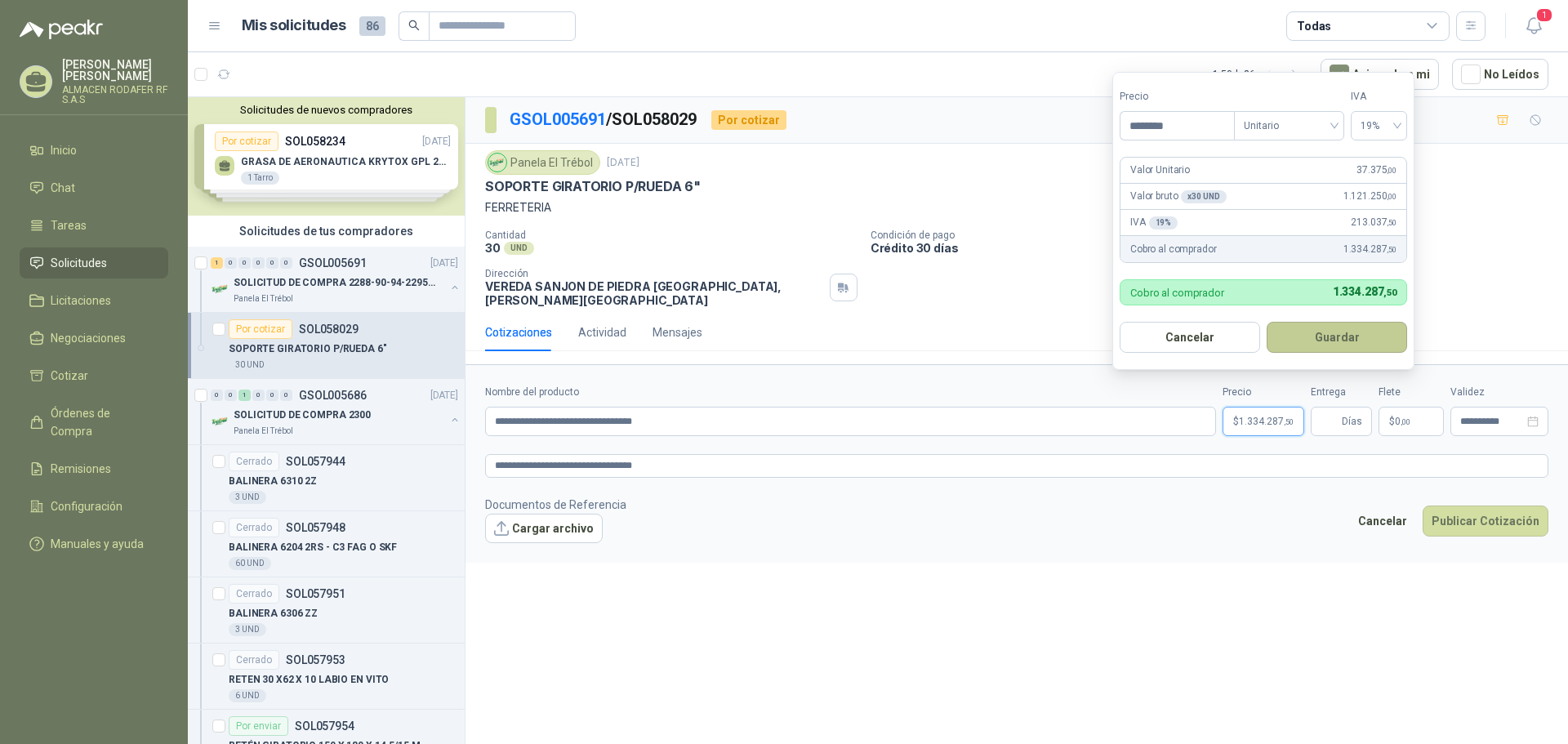
click at [1320, 335] on button "Guardar" at bounding box center [1336, 337] width 140 height 31
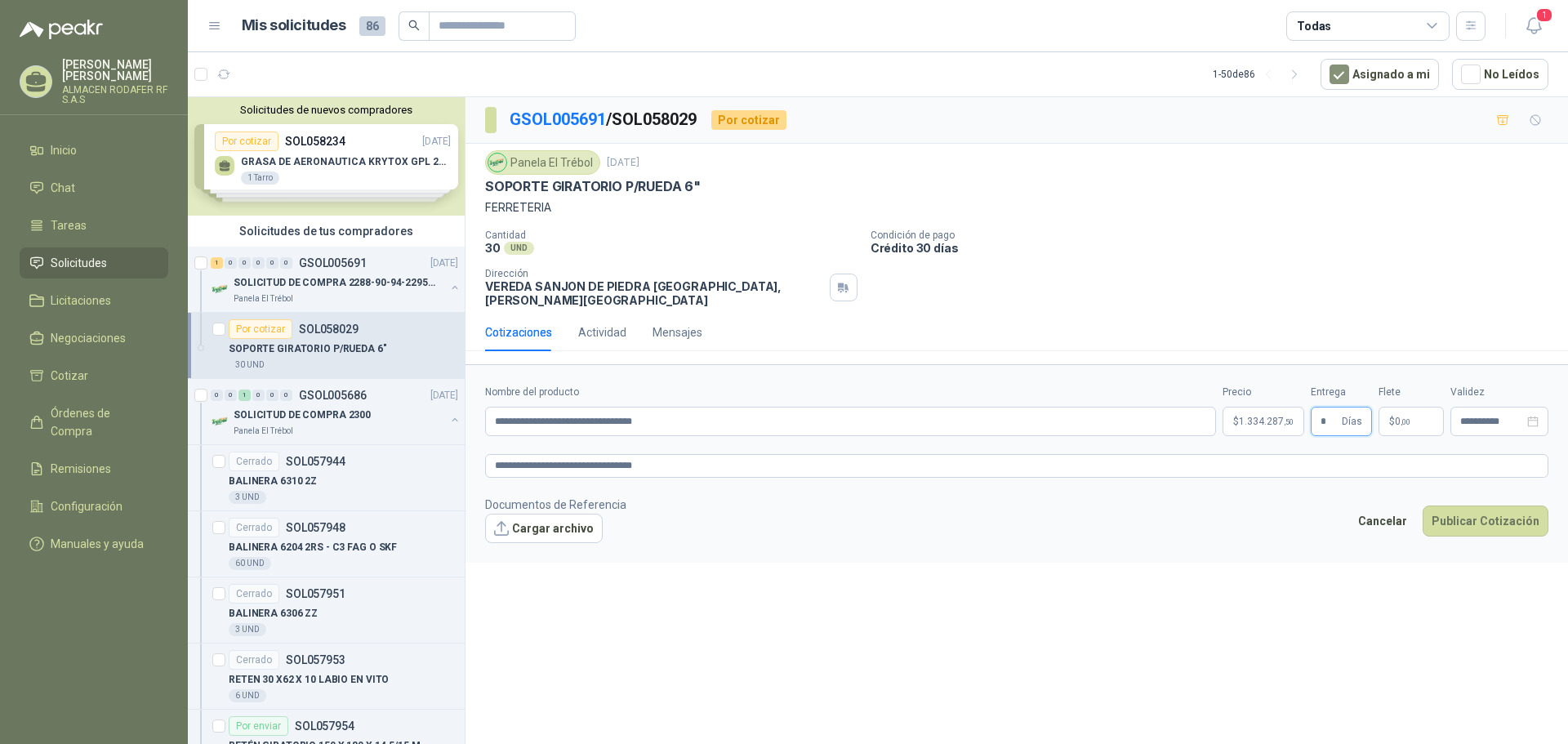
type input "*"
click at [1427, 412] on p "$ 0 ,00" at bounding box center [1411, 422] width 66 height 30
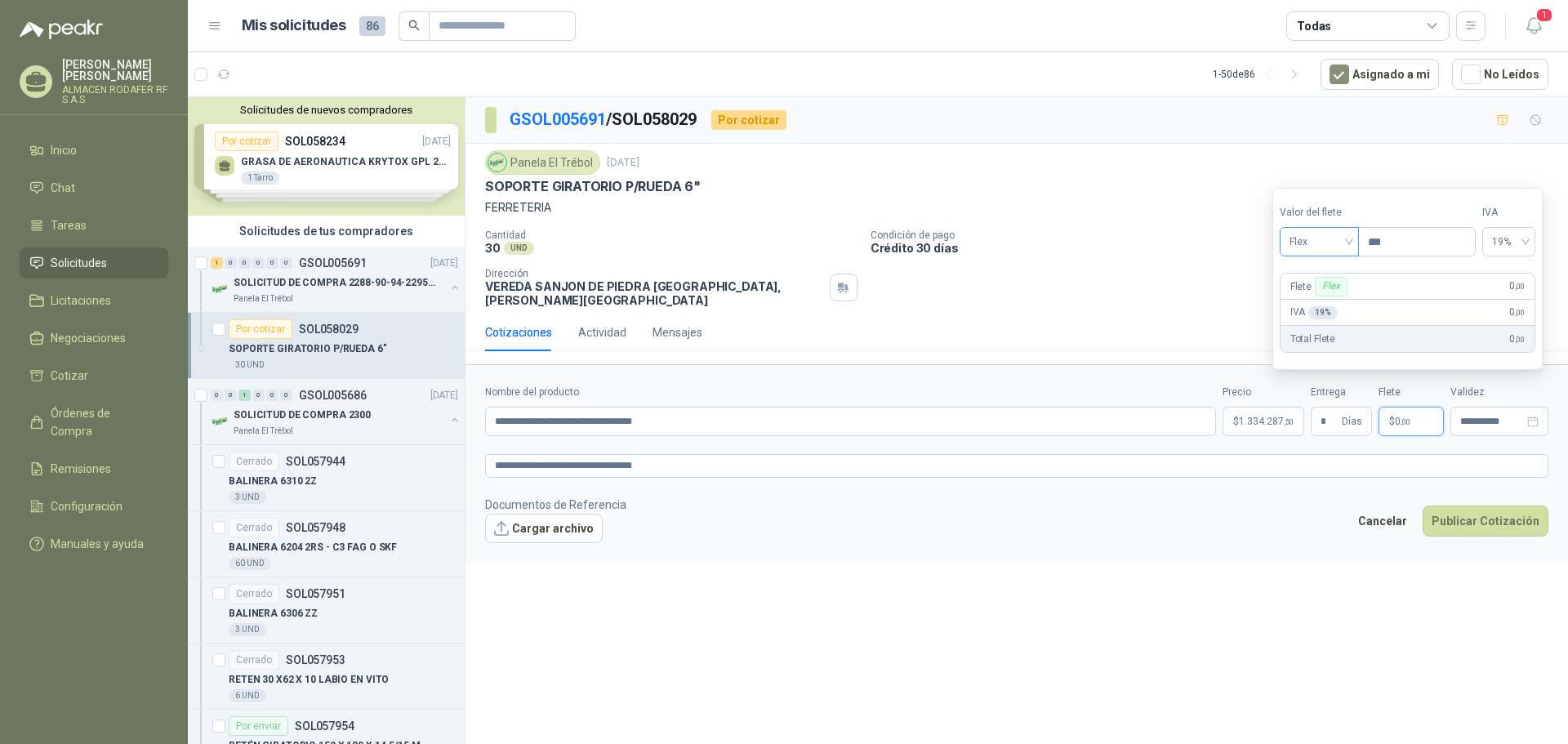
click at [1350, 240] on span "Flex" at bounding box center [1319, 241] width 60 height 25
click at [1311, 301] on div "Incluido" at bounding box center [1321, 302] width 57 height 18
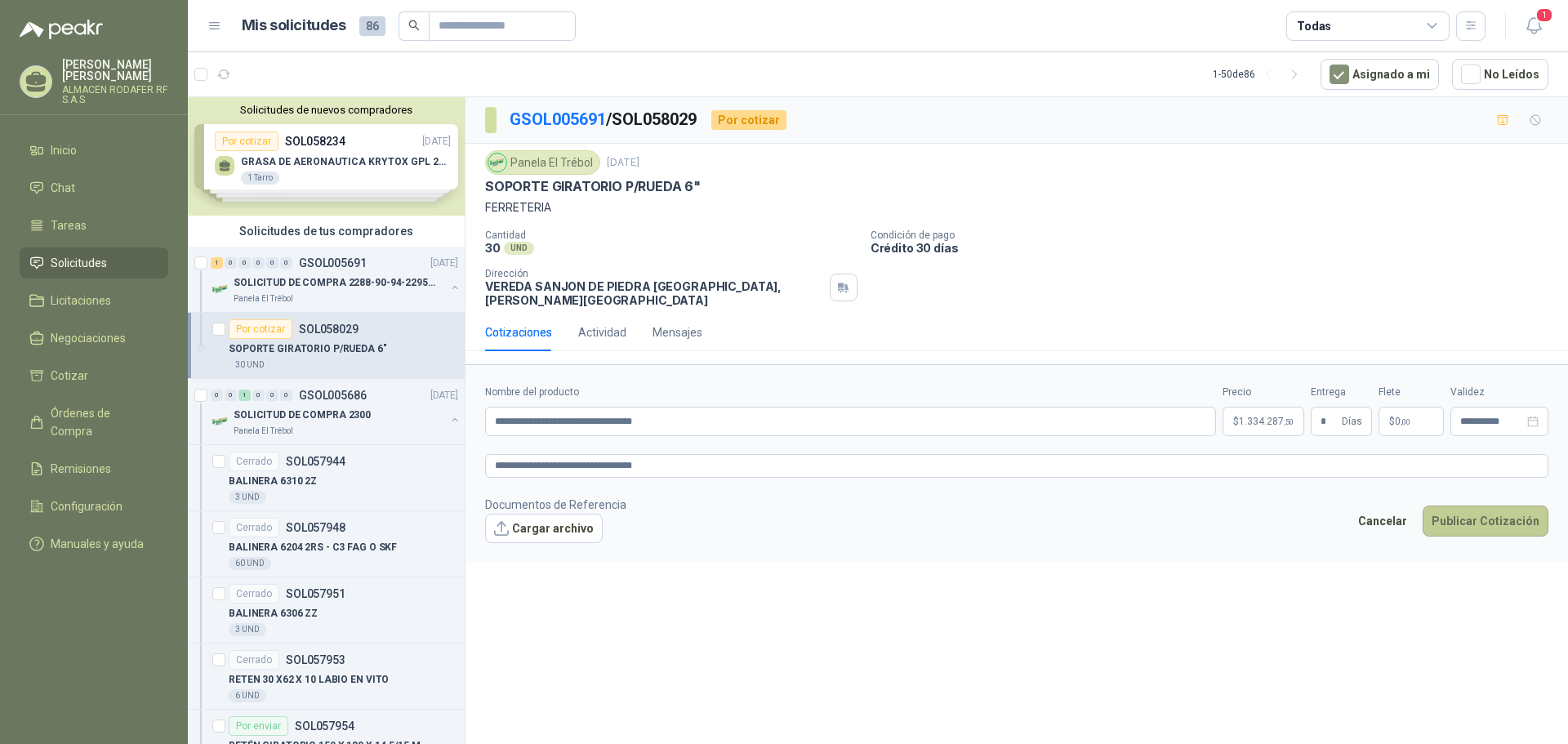
click at [1472, 506] on button "Publicar Cotización" at bounding box center [1486, 521] width 126 height 31
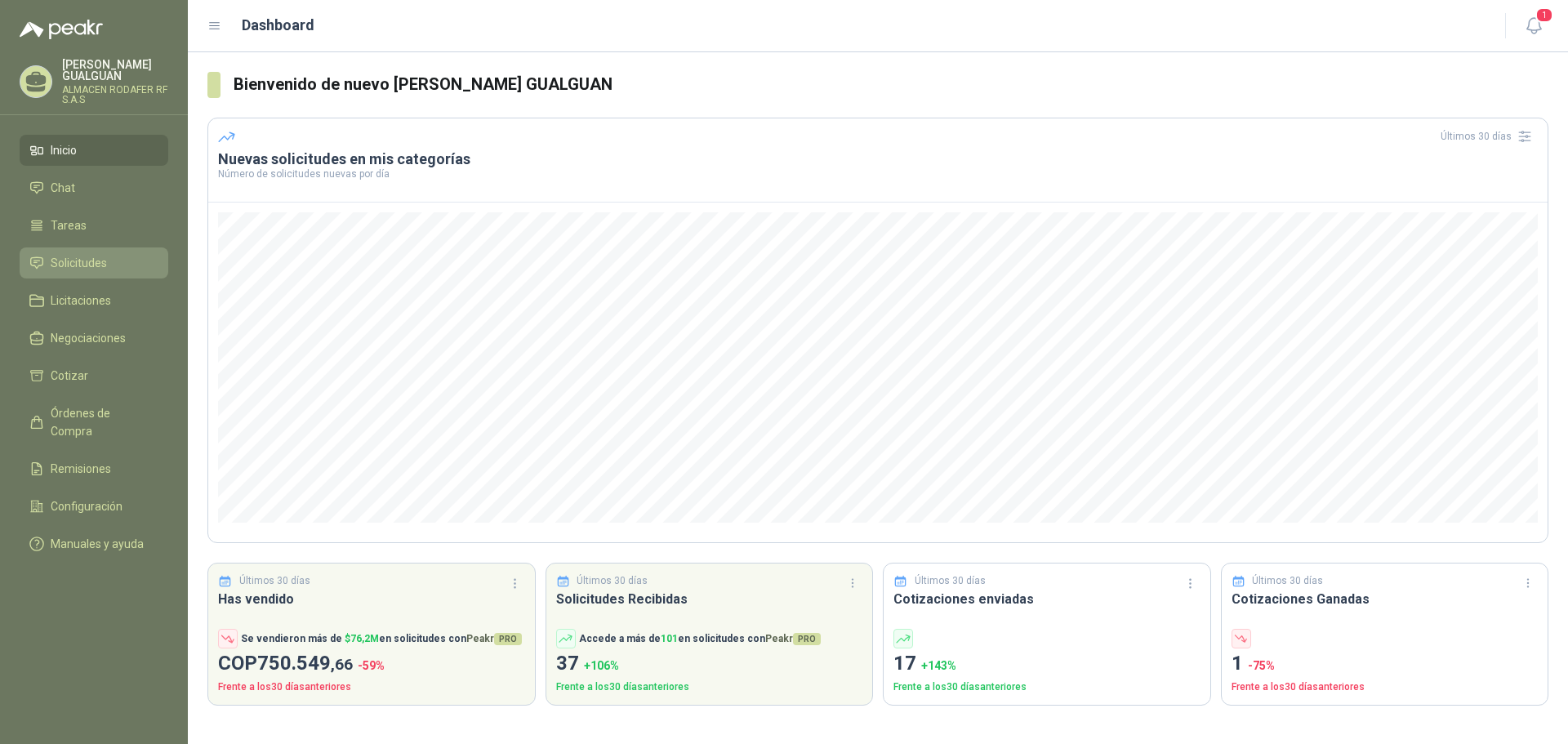
click at [112, 264] on li "Solicitudes" at bounding box center [94, 263] width 129 height 18
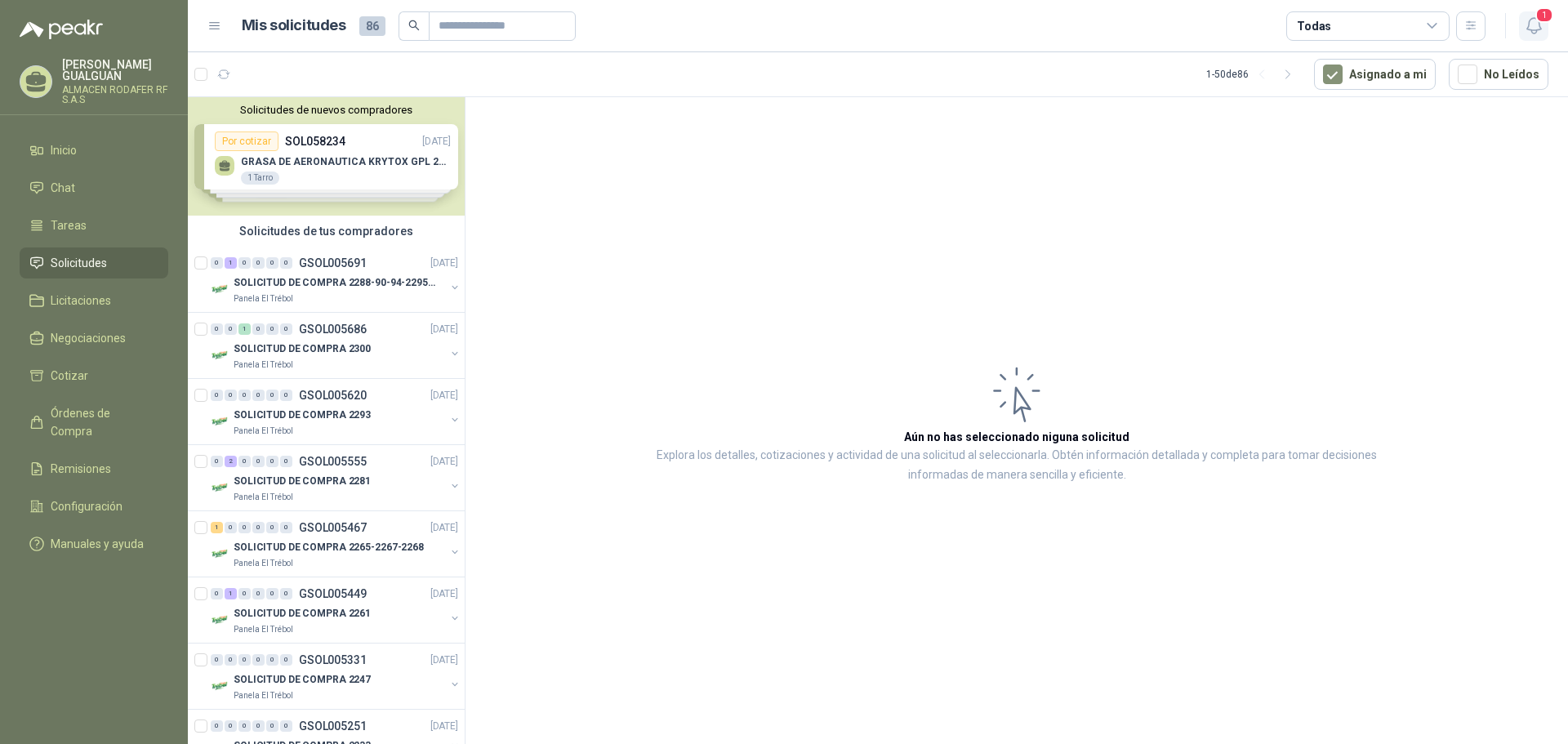
click at [1536, 22] on span "1" at bounding box center [1544, 15] width 18 height 16
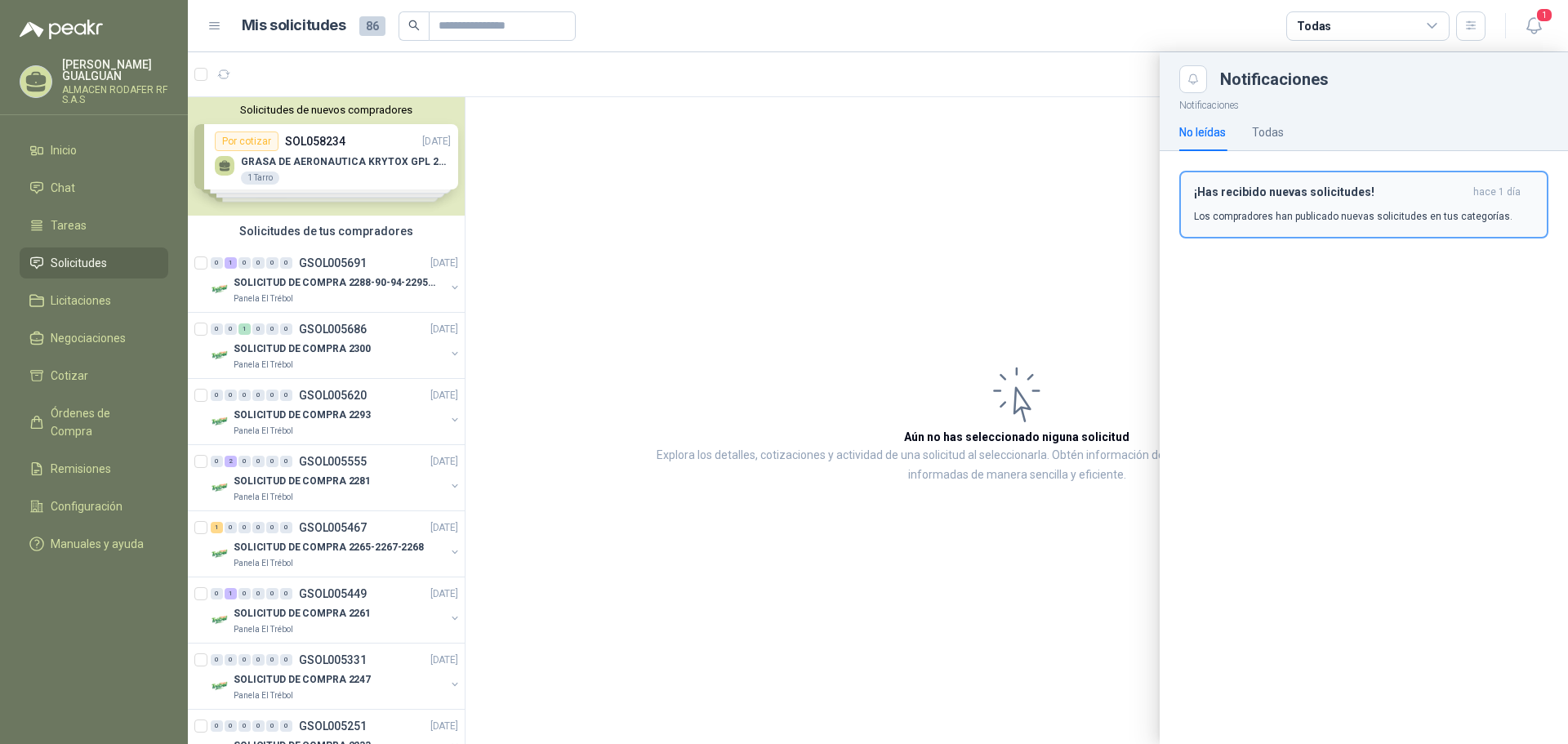
click at [1292, 215] on p "Los compradores han publicado nuevas solicitudes en tus categorías." at bounding box center [1353, 217] width 319 height 15
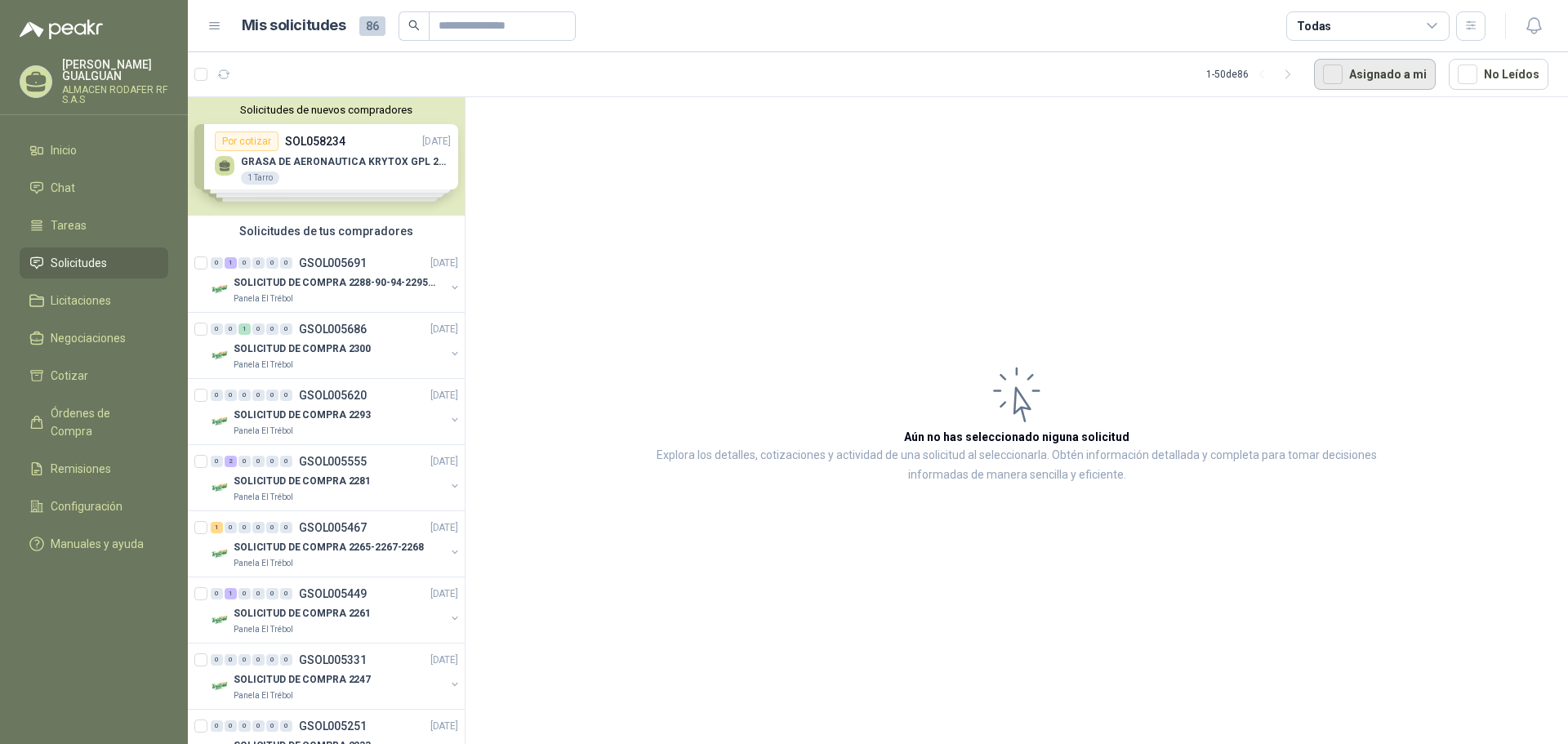
click at [1386, 76] on button "Asignado a mi" at bounding box center [1374, 74] width 122 height 31
click at [340, 273] on div "SOLICITUD DE COMPRA 2288-90-94-2295-96-2301-02-04" at bounding box center [339, 283] width 212 height 20
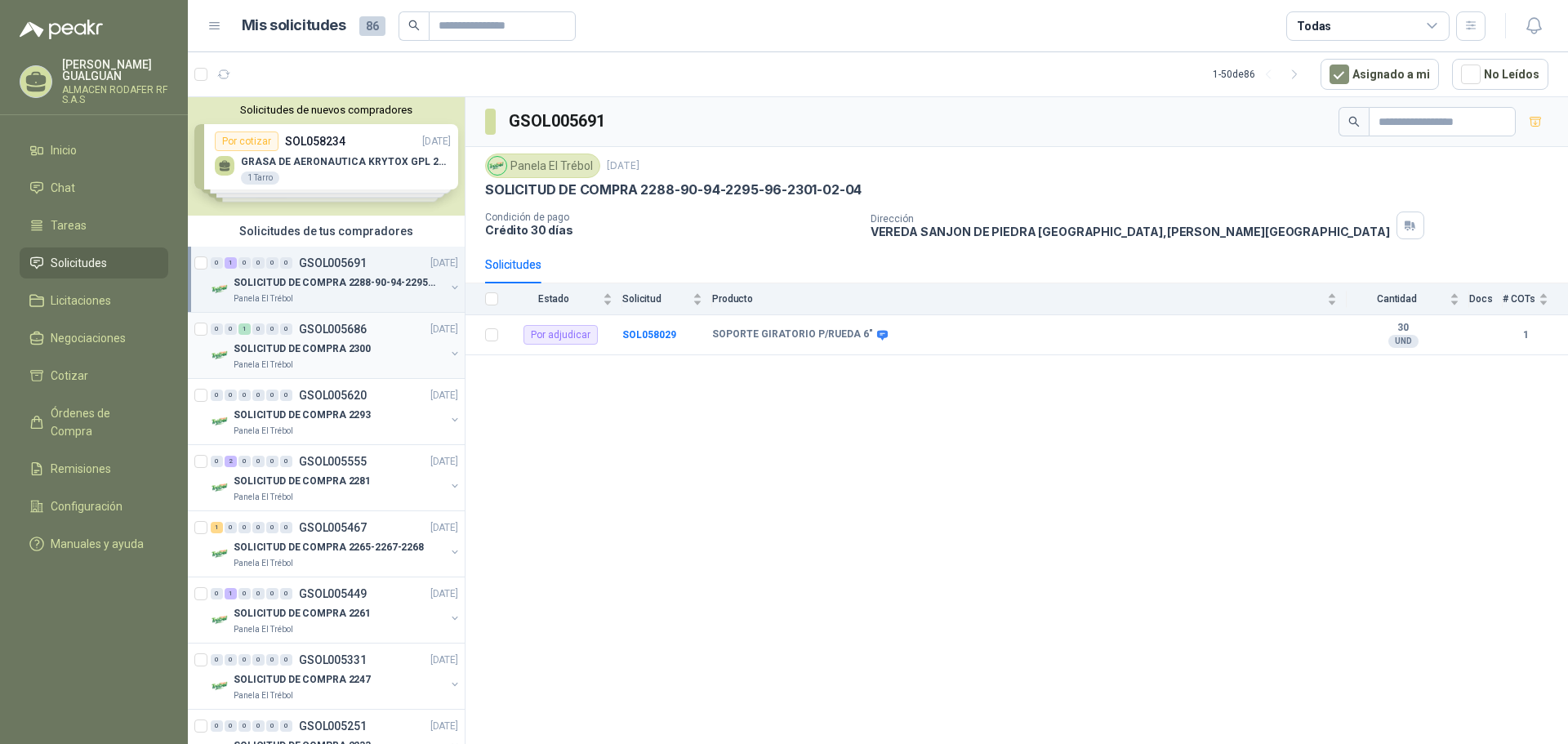
click at [334, 334] on p "GSOL005686" at bounding box center [333, 330] width 68 height 12
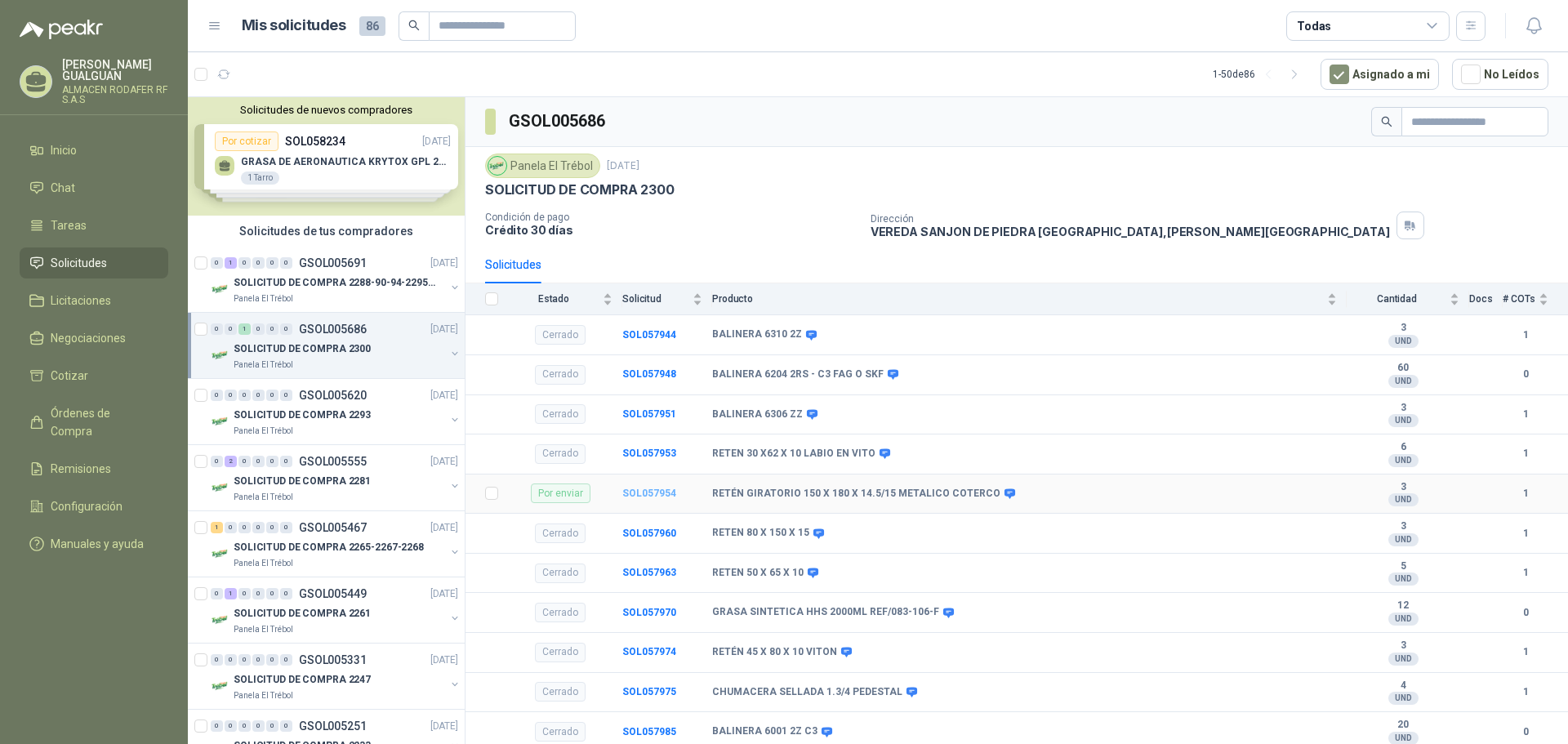
click at [659, 490] on b "SOL057954" at bounding box center [649, 494] width 54 height 12
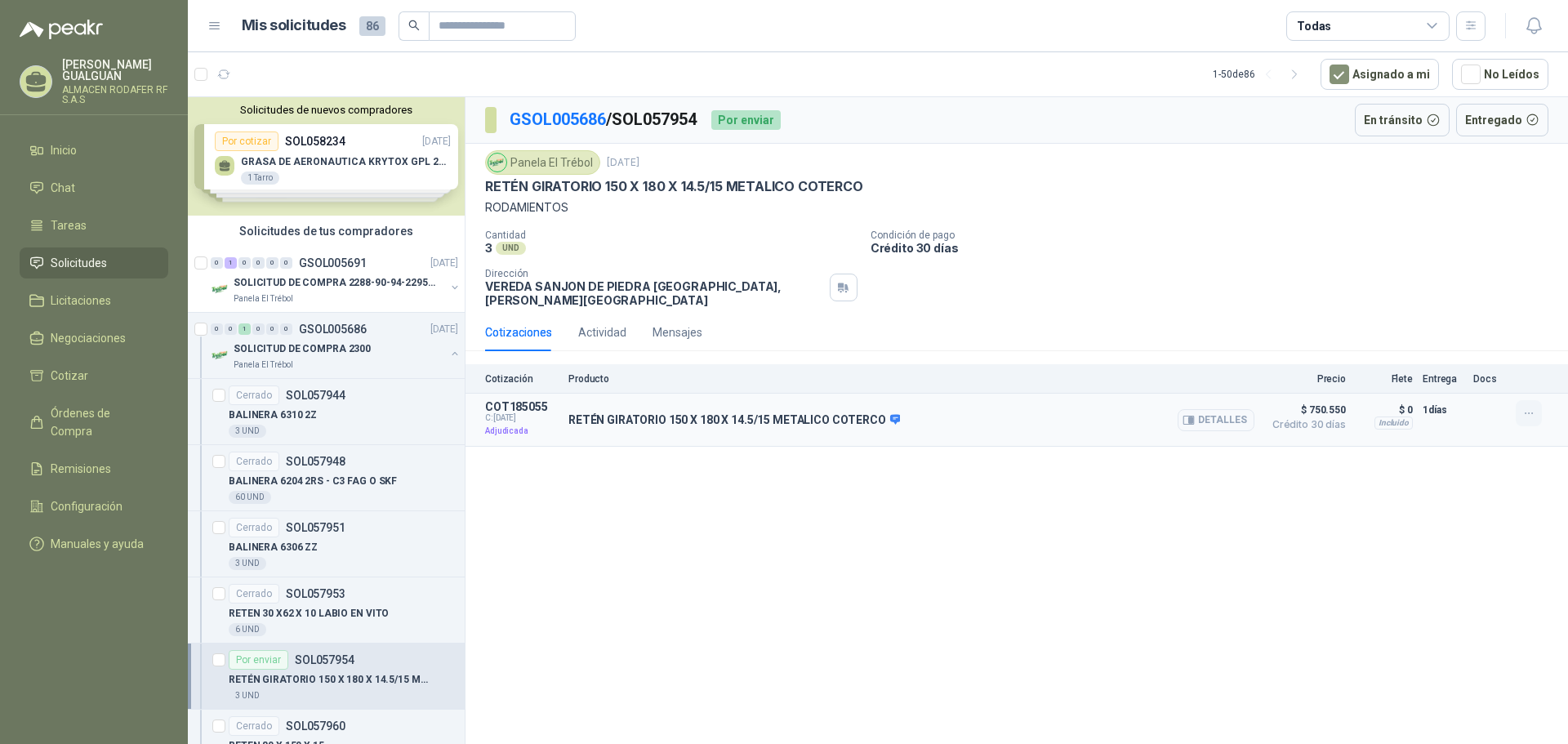
click at [1529, 407] on icon "button" at bounding box center [1529, 414] width 14 height 14
click at [1428, 493] on div "GSOL005686 / SOL057954 Por enviar En tránsito Entregado Panela El Trébol [DATE]…" at bounding box center [1017, 423] width 1102 height 653
click at [1239, 411] on button "Detalles" at bounding box center [1215, 420] width 76 height 22
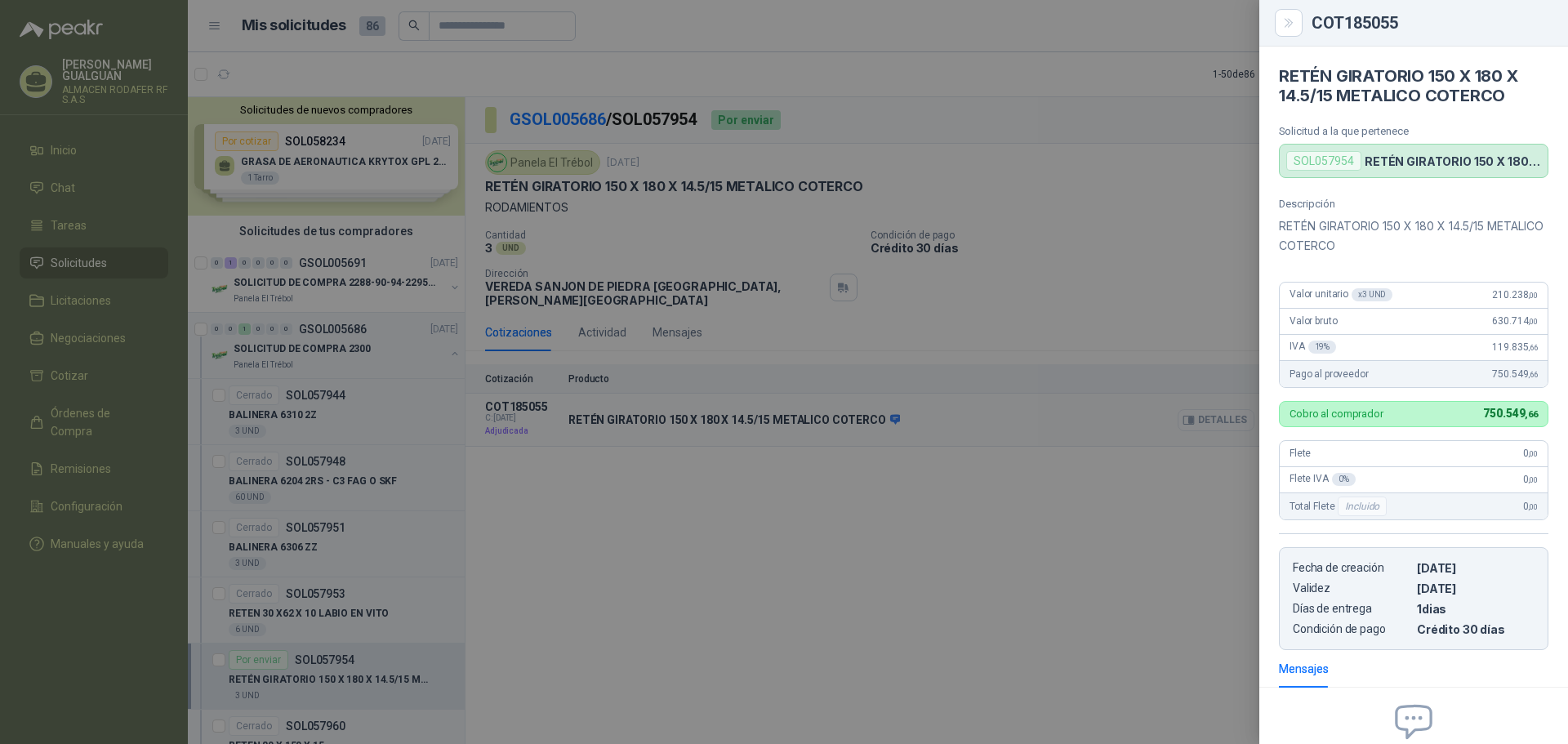
scroll to position [169, 0]
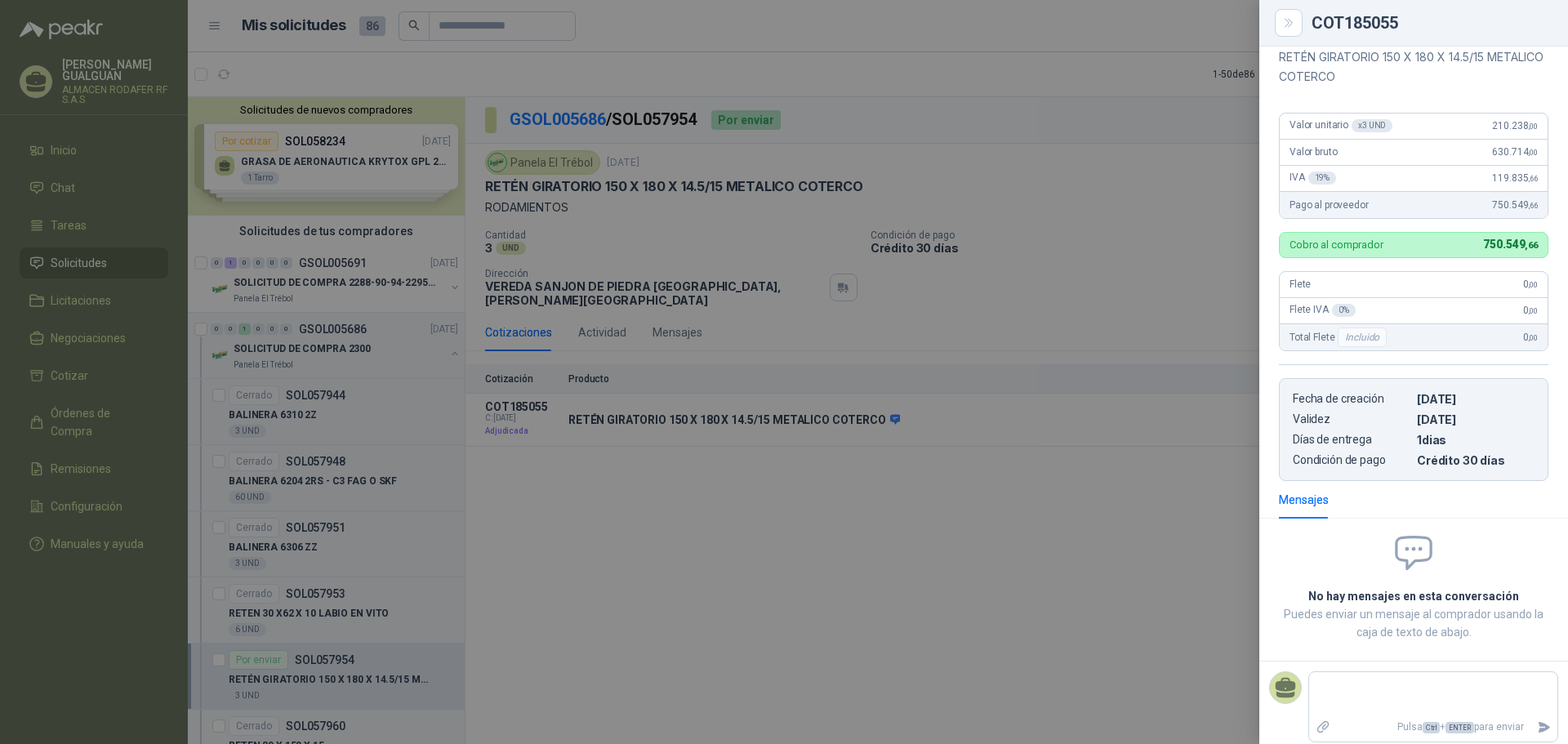
click at [1189, 535] on div at bounding box center [784, 372] width 1568 height 744
